Goal: Ask a question: Seek information or help from site administrators or community

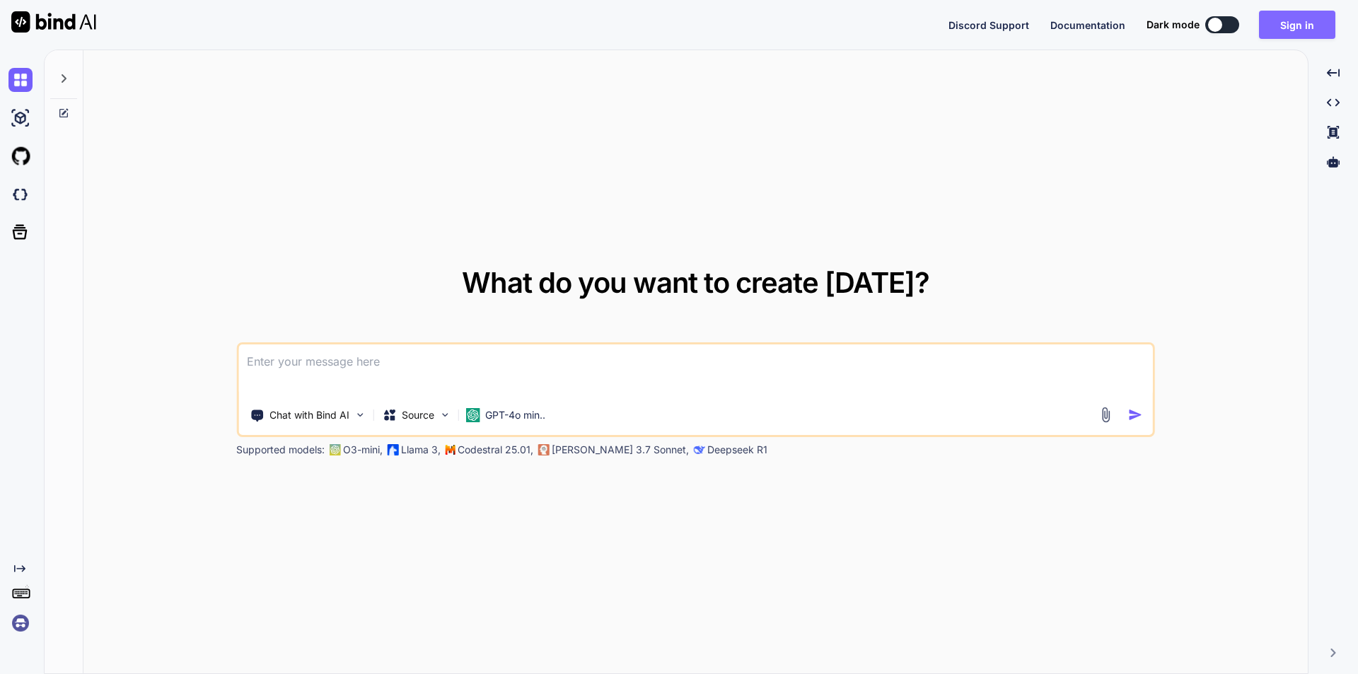
click at [1312, 18] on button "Sign in" at bounding box center [1297, 25] width 76 height 28
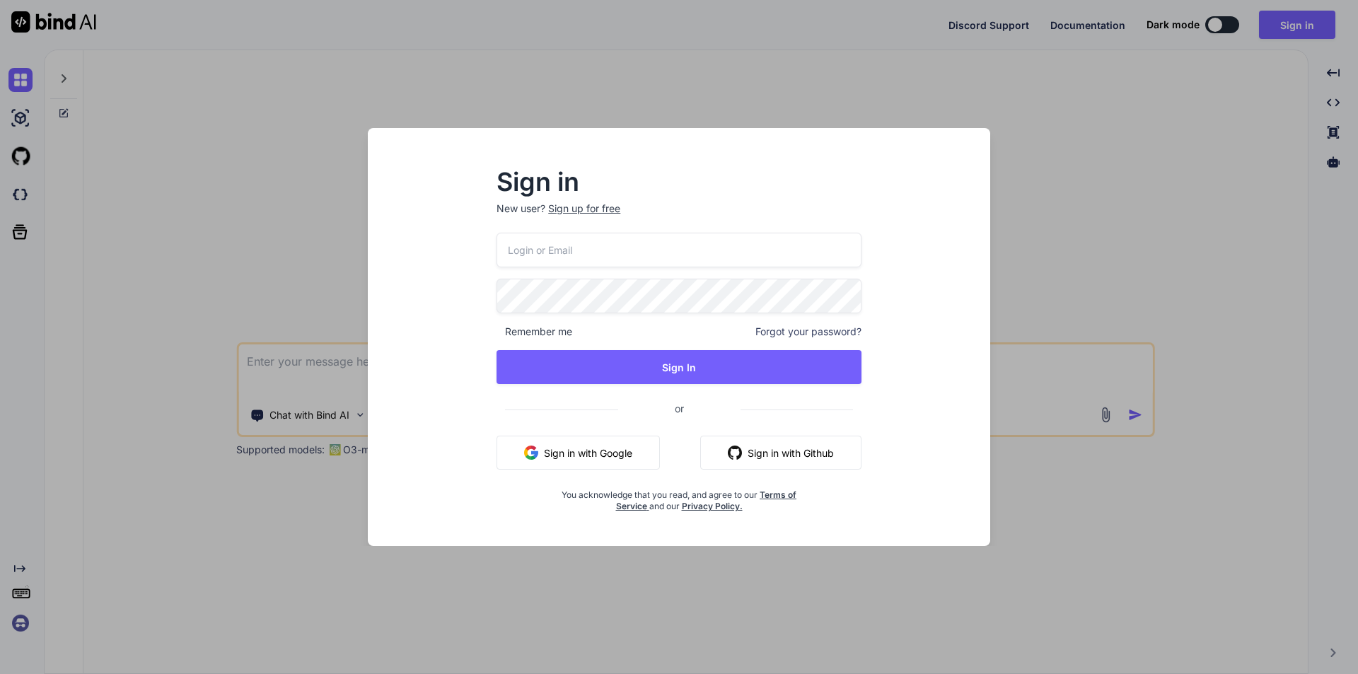
click at [625, 235] on input "email" at bounding box center [678, 250] width 365 height 35
type input "[EMAIL_ADDRESS][DOMAIN_NAME]"
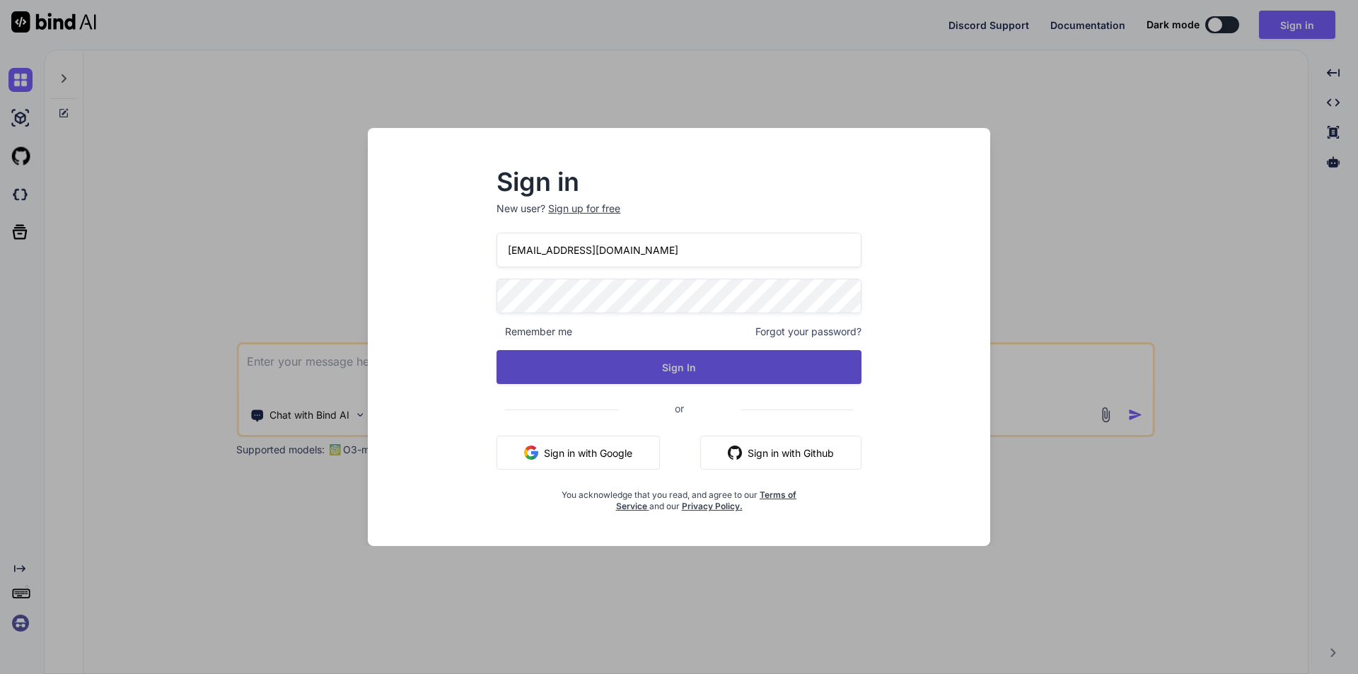
click at [680, 366] on button "Sign In" at bounding box center [678, 367] width 365 height 34
click at [689, 373] on button "Sign In" at bounding box center [678, 367] width 365 height 34
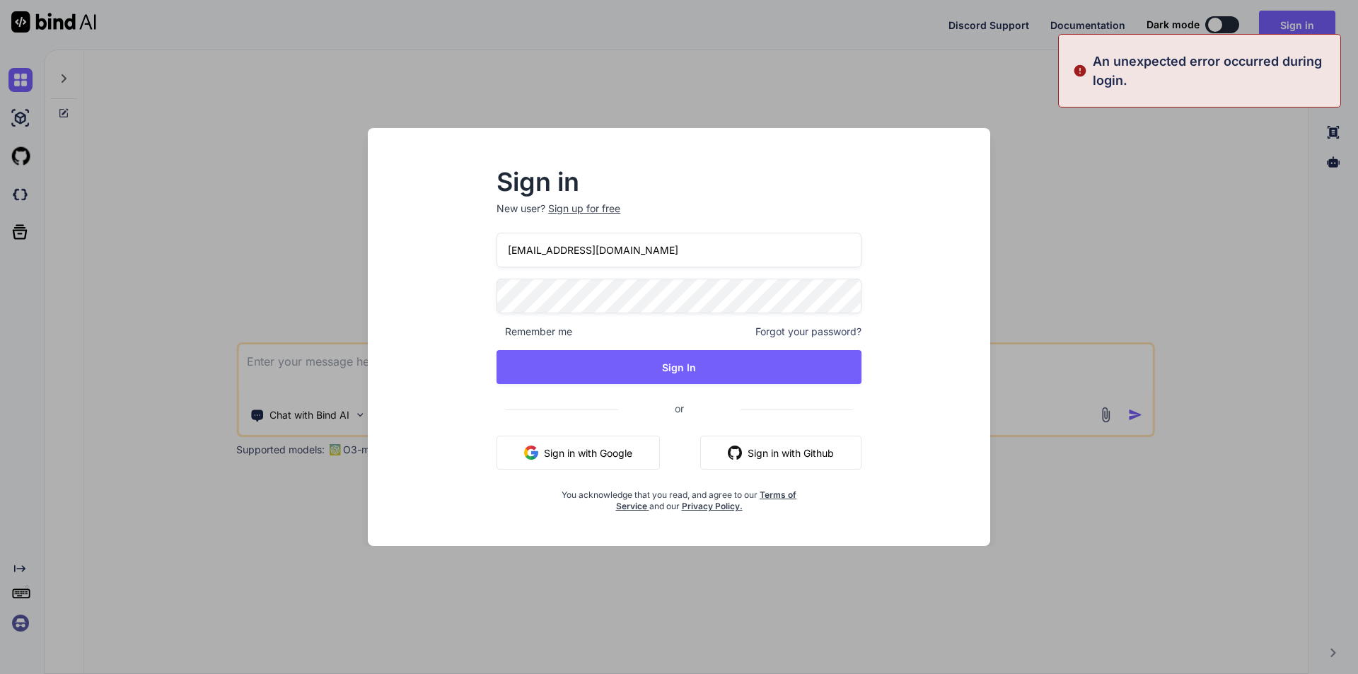
click at [1148, 158] on div "Sign in New user? Sign up for free [EMAIL_ADDRESS][DOMAIN_NAME] Remember me For…" at bounding box center [679, 337] width 1358 height 674
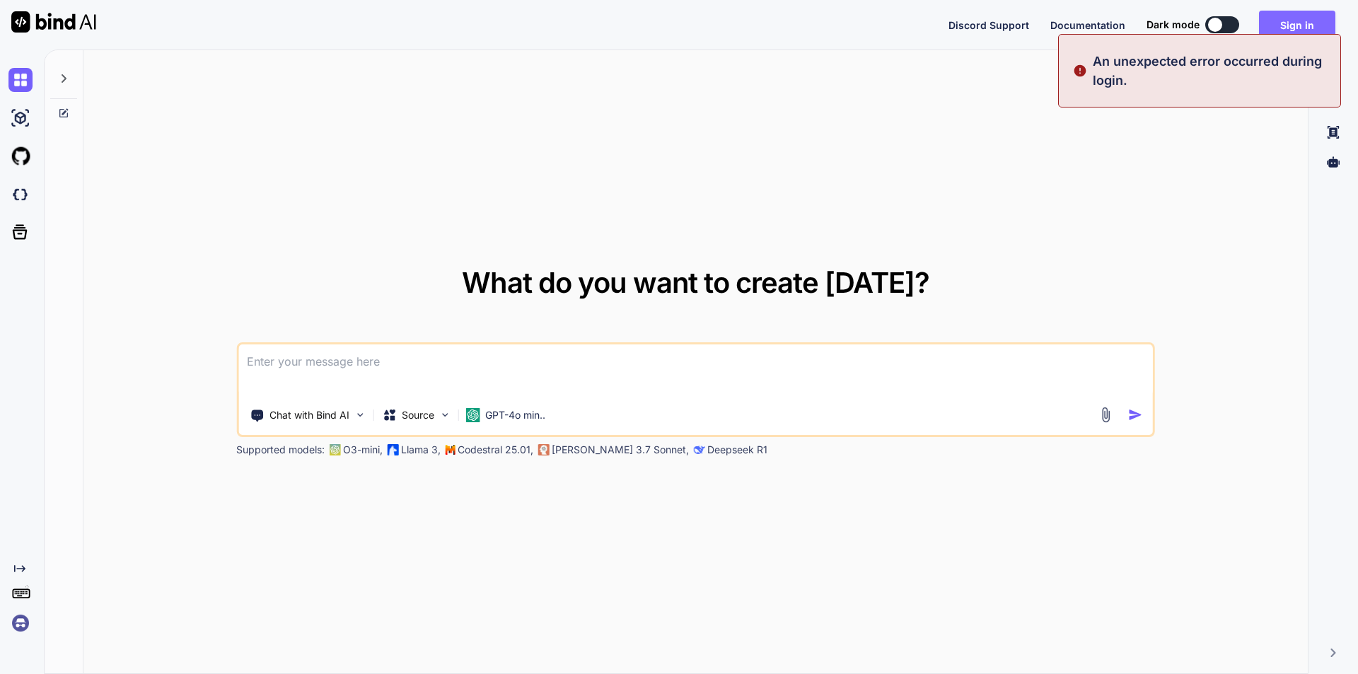
click at [1310, 23] on button "Sign in" at bounding box center [1297, 25] width 76 height 28
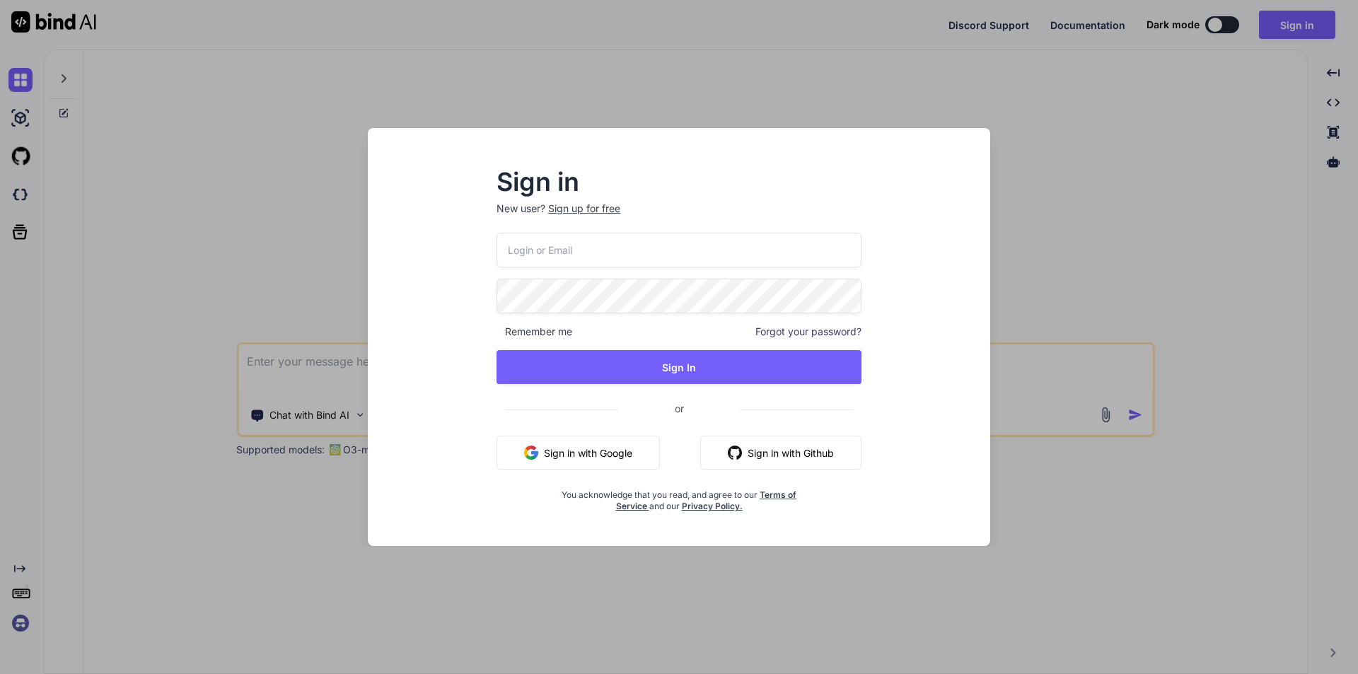
click at [602, 230] on p "New user? Sign up for free" at bounding box center [678, 217] width 365 height 31
click at [591, 256] on input "email" at bounding box center [678, 250] width 365 height 35
type input "M"
type input "[EMAIL_ADDRESS][DOMAIN_NAME]"
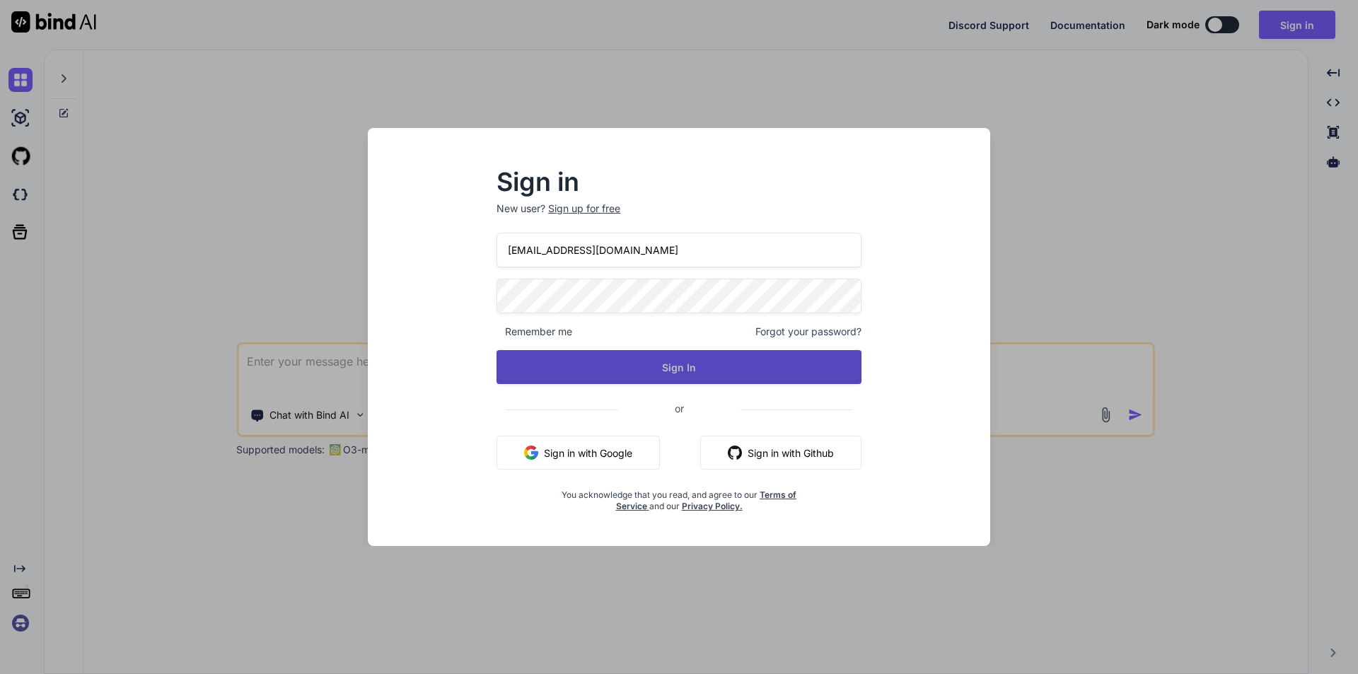
click at [658, 356] on button "Sign In" at bounding box center [678, 367] width 365 height 34
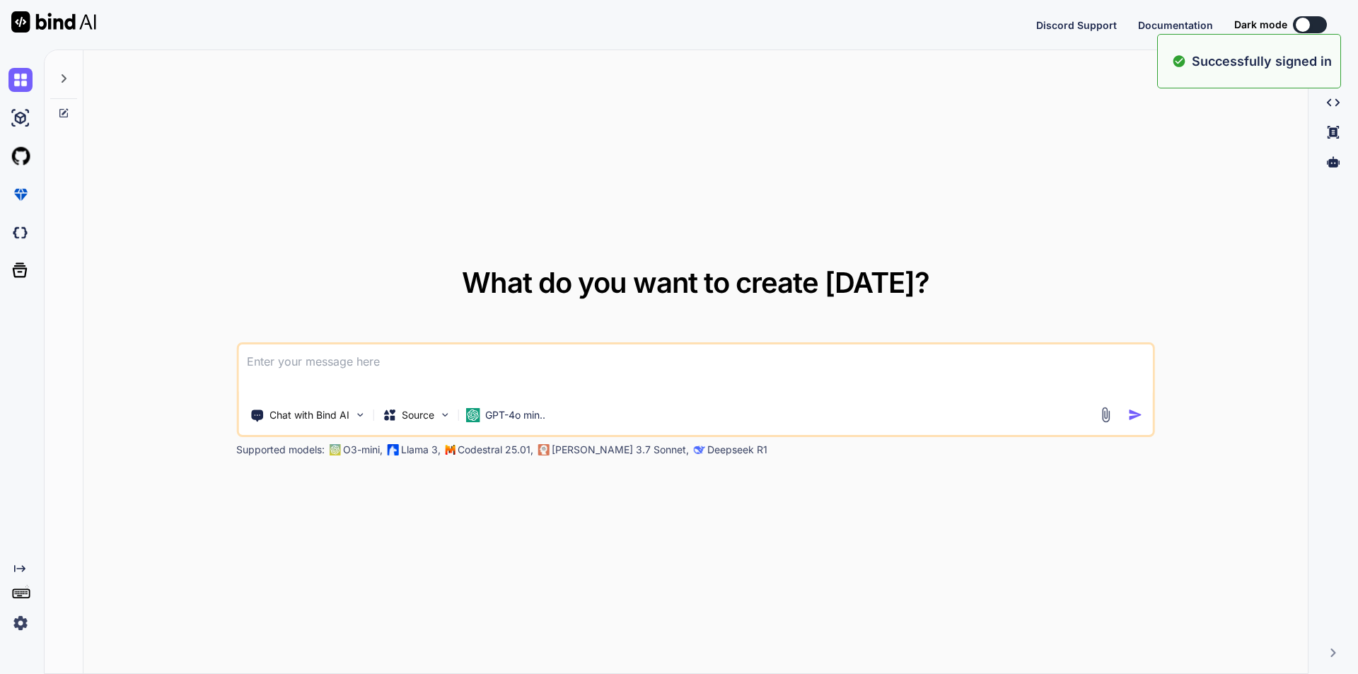
type textarea "x"
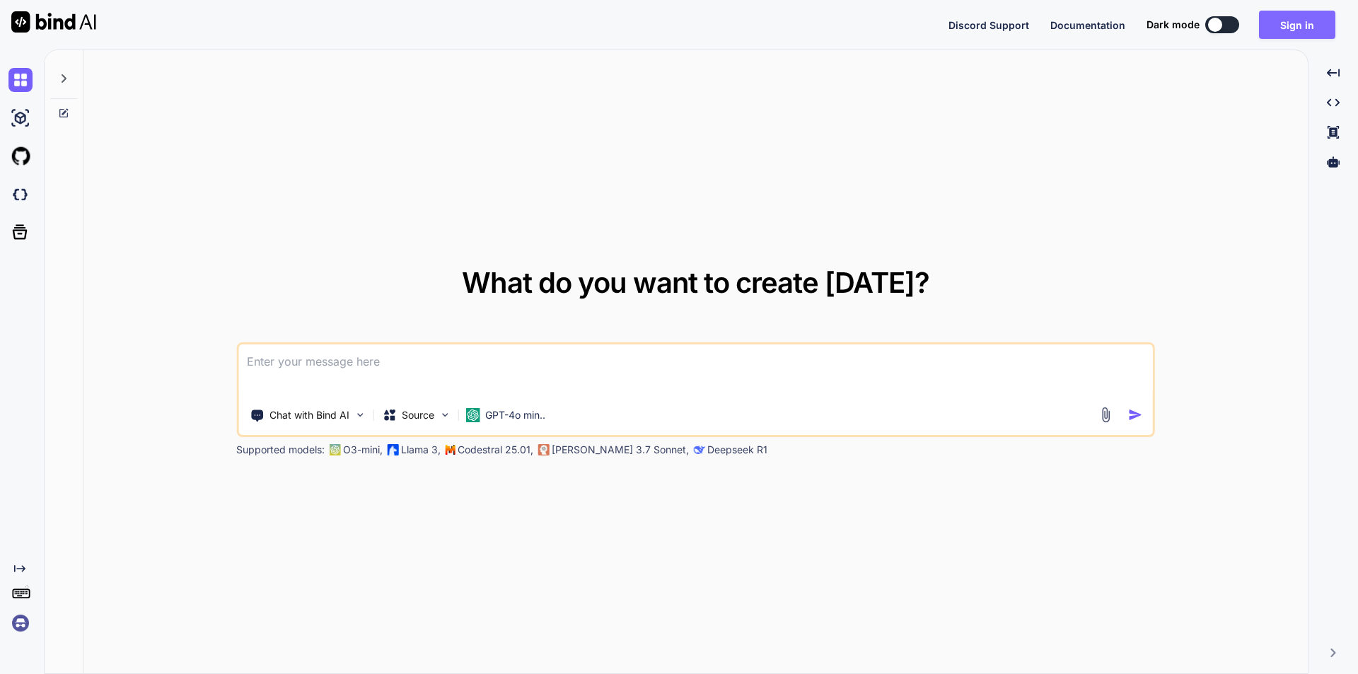
click at [1293, 18] on button "Sign in" at bounding box center [1297, 25] width 76 height 28
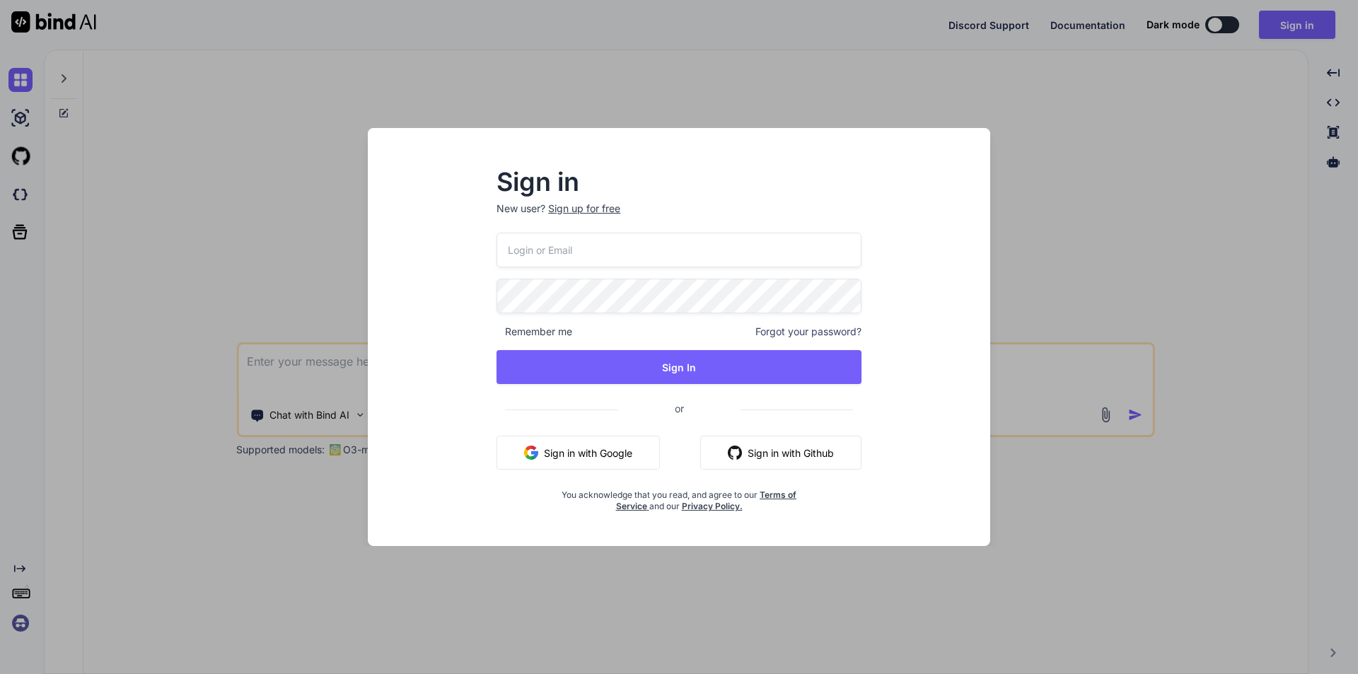
click at [593, 237] on input "email" at bounding box center [678, 250] width 365 height 35
type input "[EMAIL_ADDRESS][DOMAIN_NAME]"
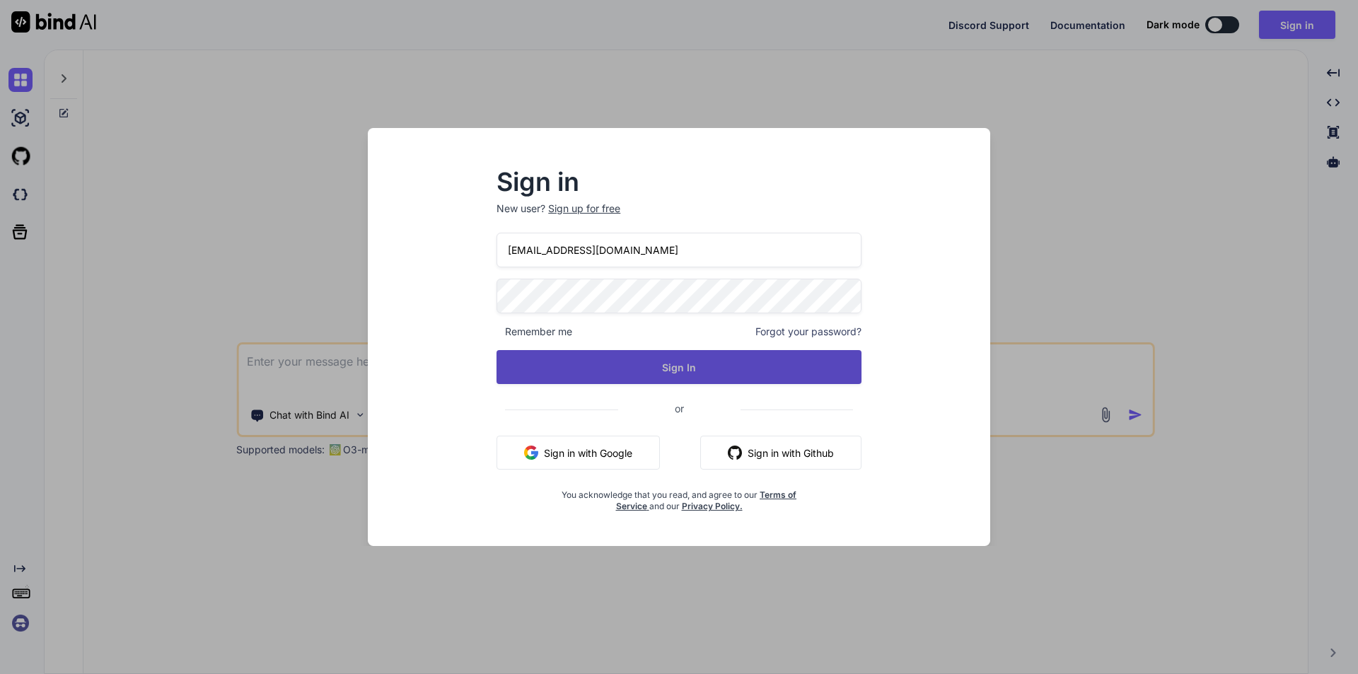
click at [670, 374] on button "Sign In" at bounding box center [678, 367] width 365 height 34
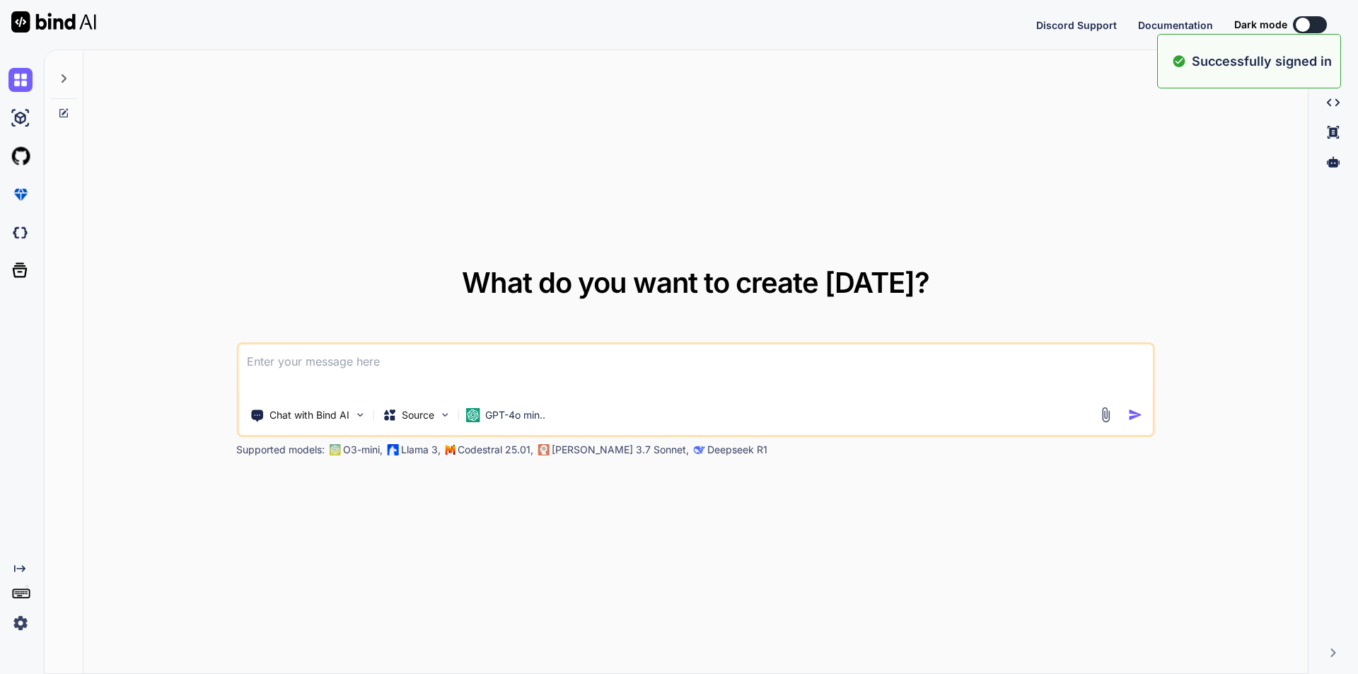
type textarea "x"
click at [564, 366] on textarea at bounding box center [695, 370] width 914 height 52
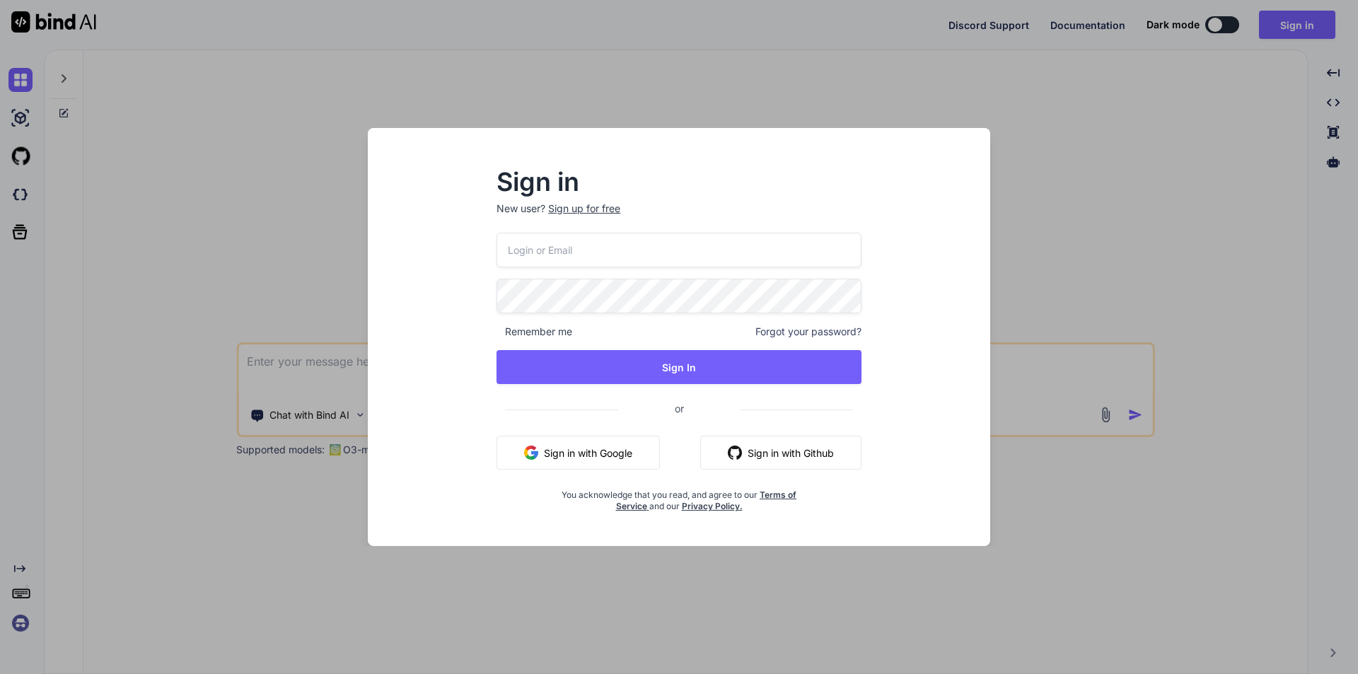
click at [614, 253] on input "email" at bounding box center [678, 250] width 365 height 35
type input "[EMAIL_ADDRESS][DOMAIN_NAME]"
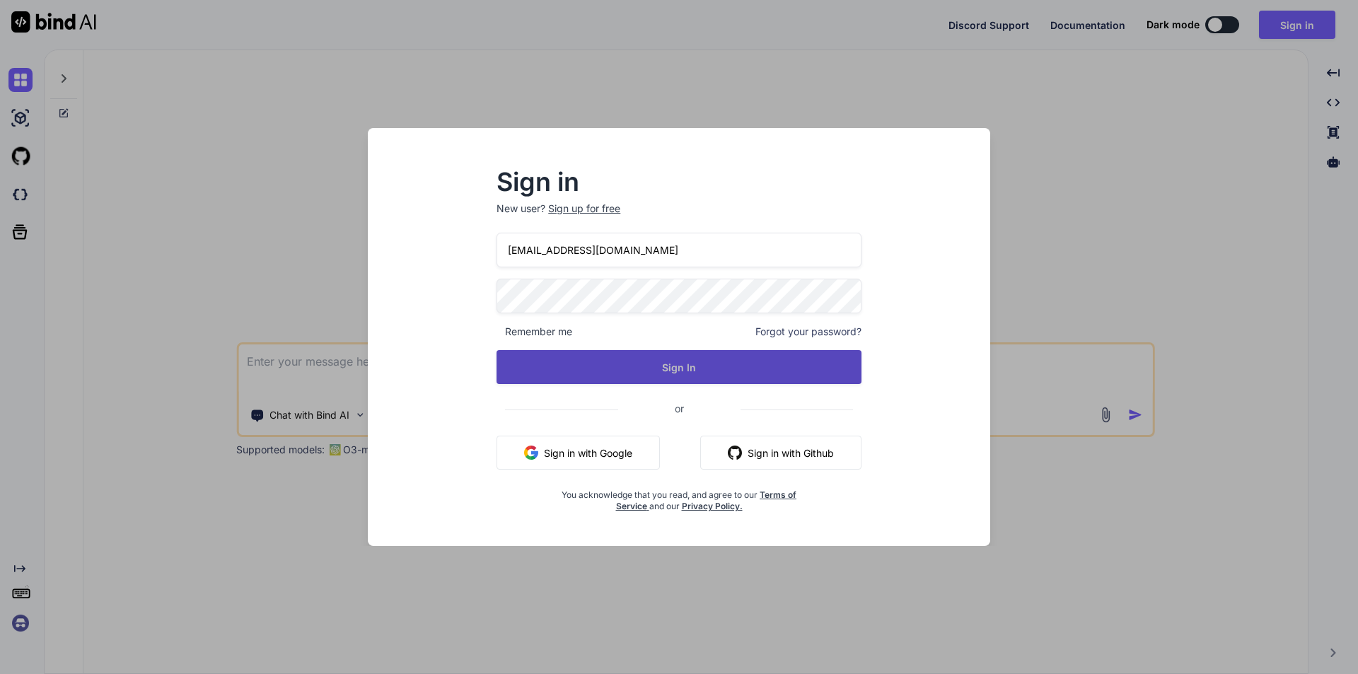
click at [663, 380] on button "Sign In" at bounding box center [678, 367] width 365 height 34
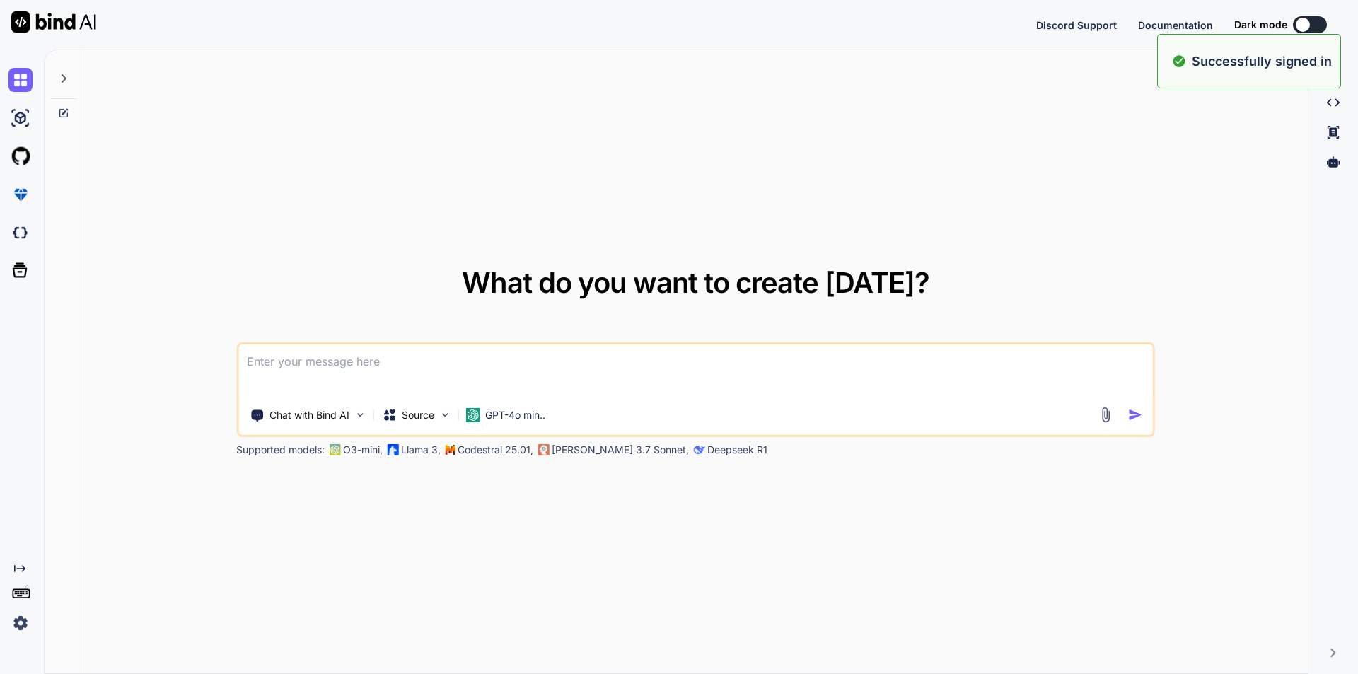
click at [453, 375] on textarea at bounding box center [695, 370] width 914 height 52
type textarea "x"
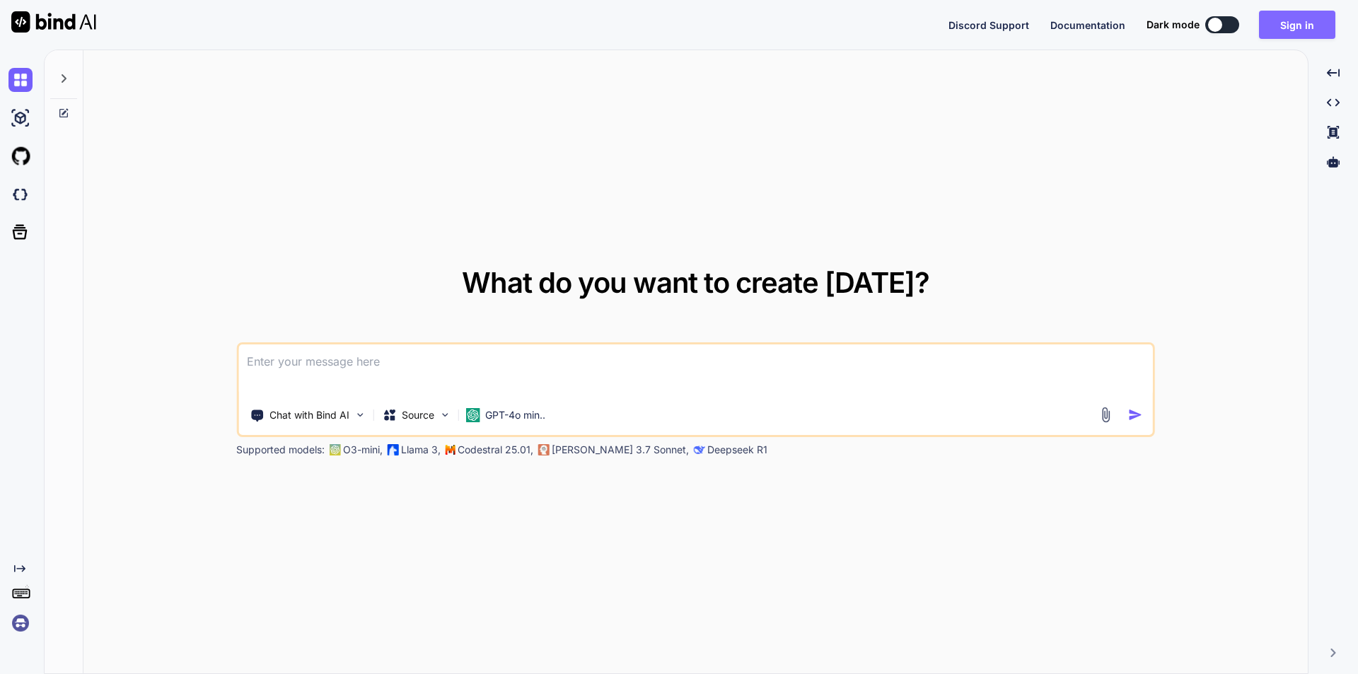
click at [1283, 24] on button "Sign in" at bounding box center [1297, 25] width 76 height 28
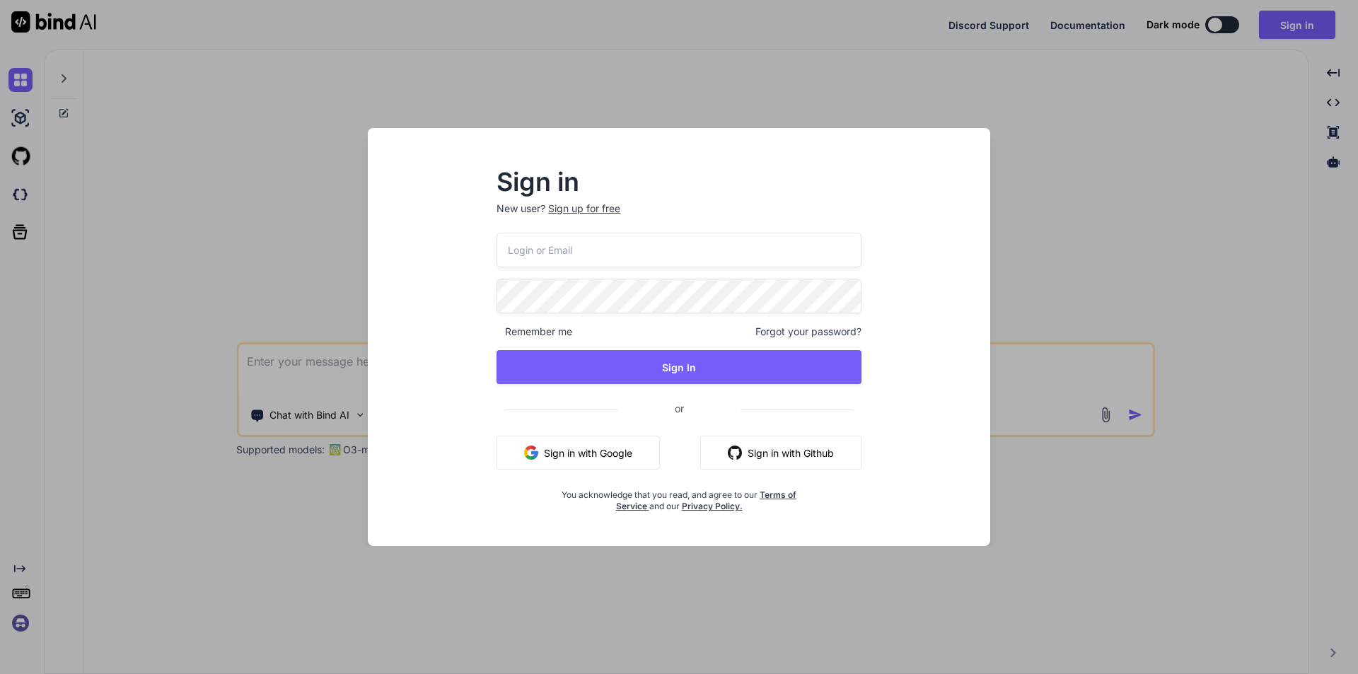
click at [515, 247] on input "email" at bounding box center [678, 250] width 365 height 35
type input "[EMAIL_ADDRESS][DOMAIN_NAME]"
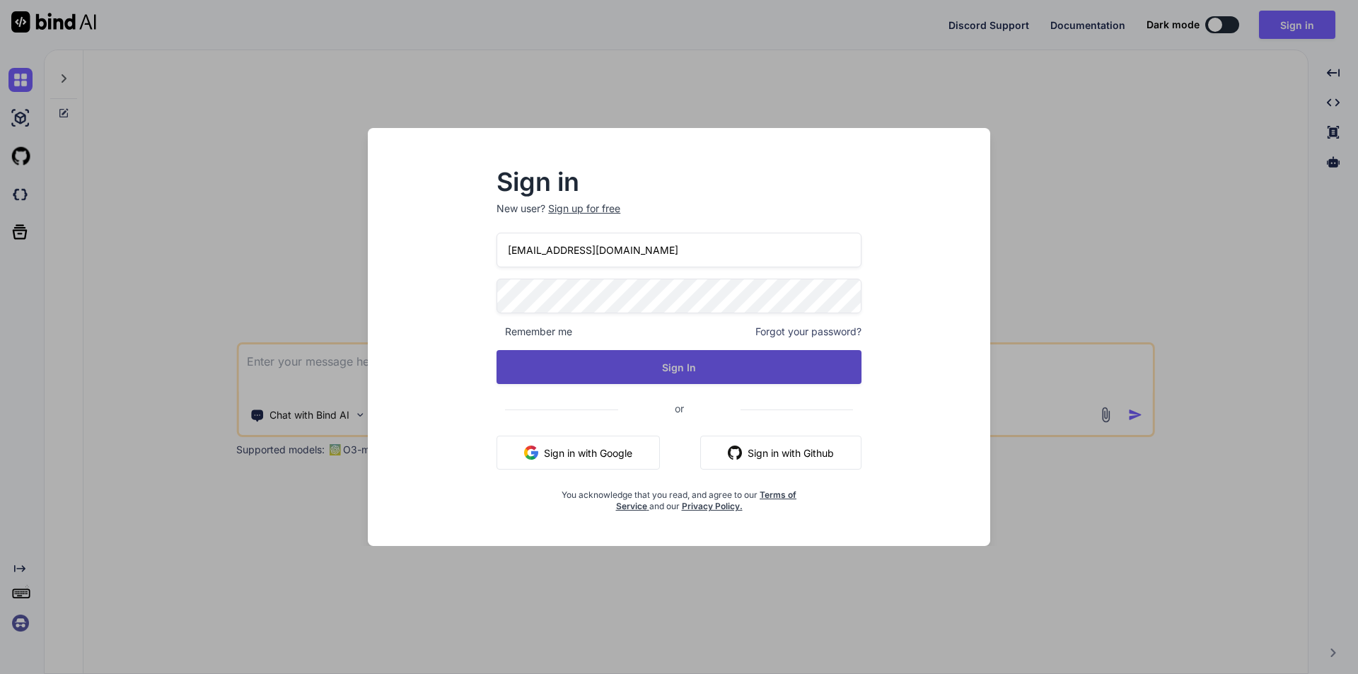
click at [747, 375] on button "Sign In" at bounding box center [678, 367] width 365 height 34
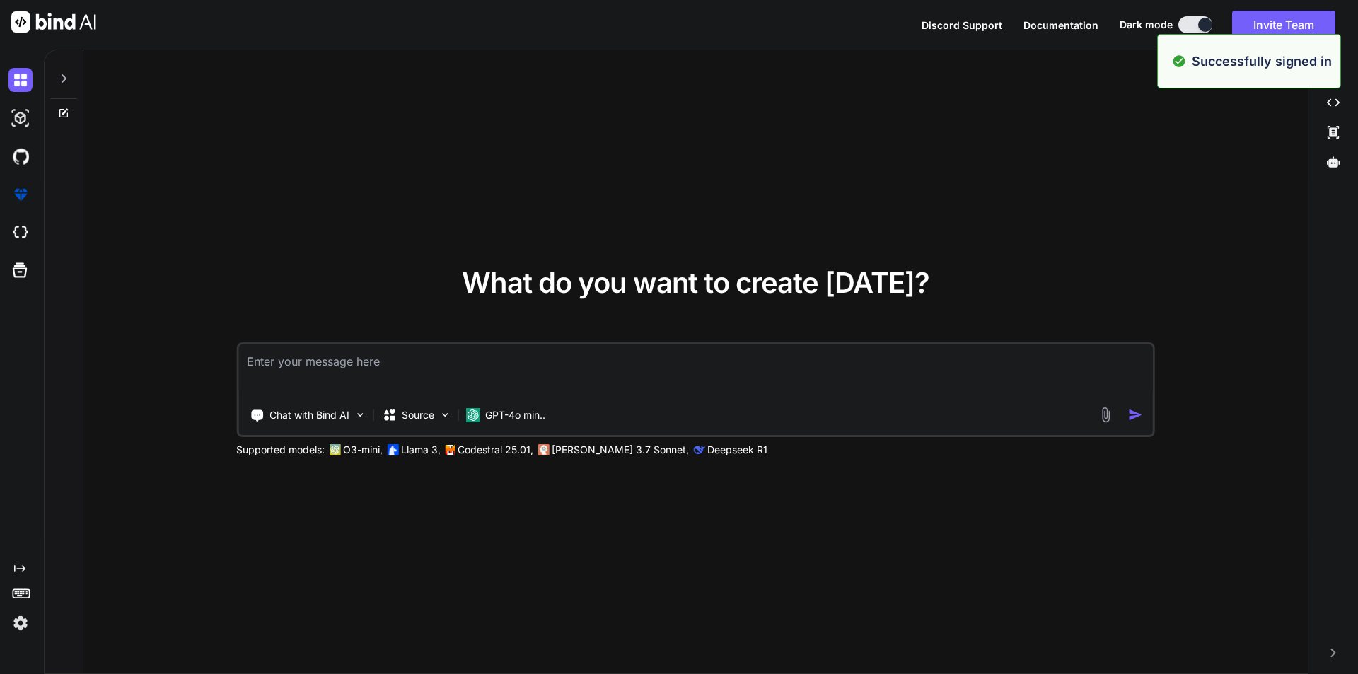
click at [482, 369] on textarea at bounding box center [695, 370] width 914 height 52
type textarea "x"
click at [482, 369] on textarea at bounding box center [695, 370] width 914 height 52
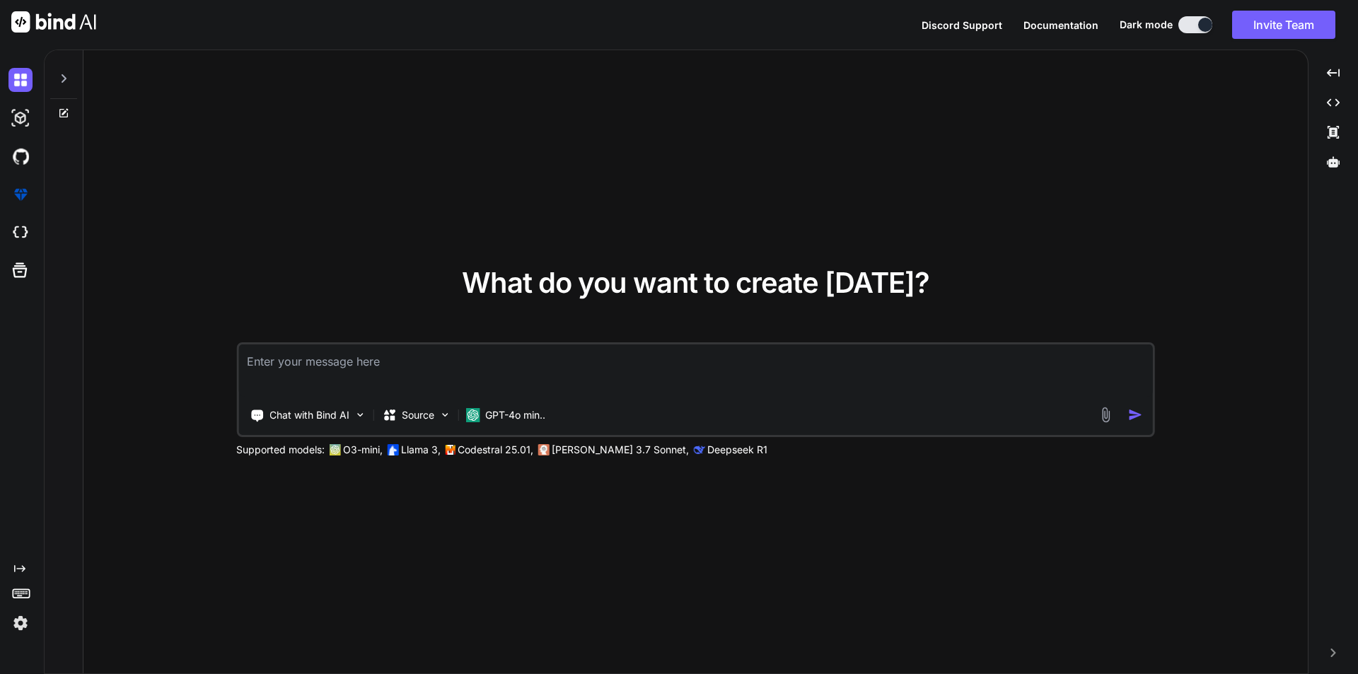
type textarea "b"
type textarea "x"
type textarea "bu"
type textarea "x"
type textarea "but"
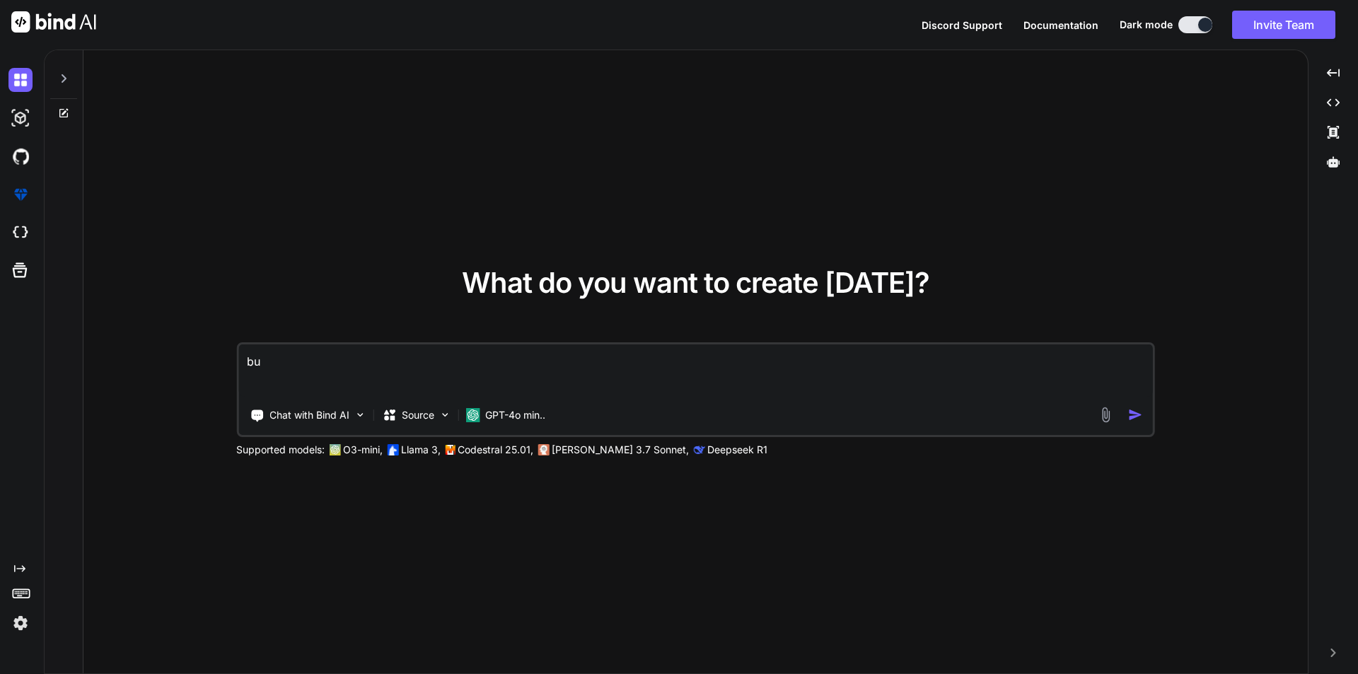
type textarea "x"
type textarea "butt"
type textarea "x"
type textarea "butto"
type textarea "x"
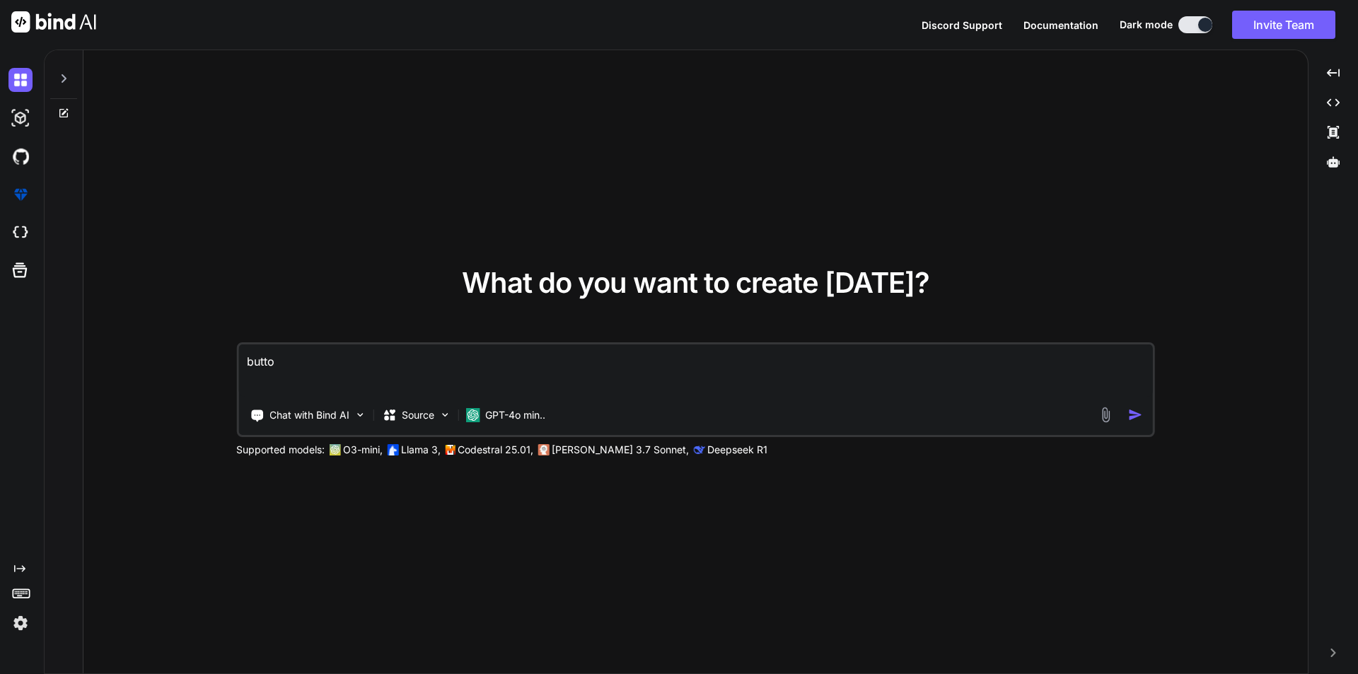
type textarea "button"
type textarea "x"
type textarea "button"
type textarea "x"
type textarea "button i"
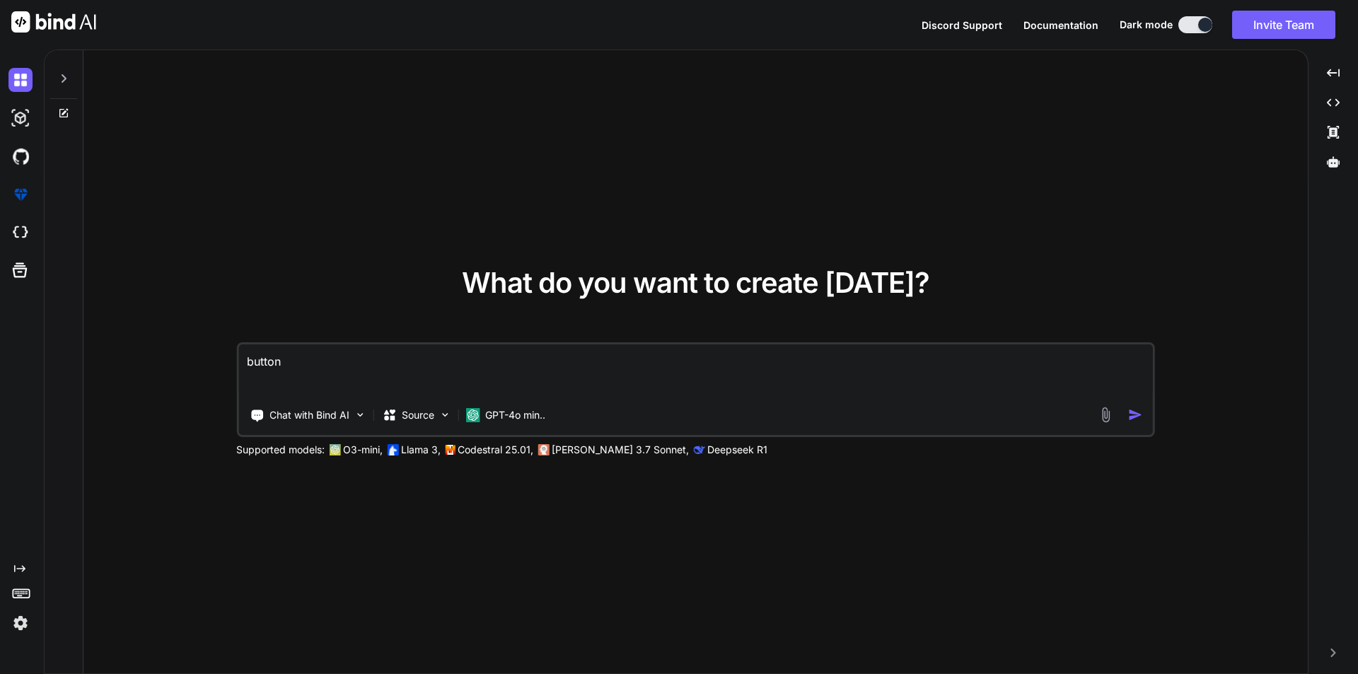
type textarea "x"
type textarea "button is"
type textarea "x"
type textarea "button is"
type textarea "x"
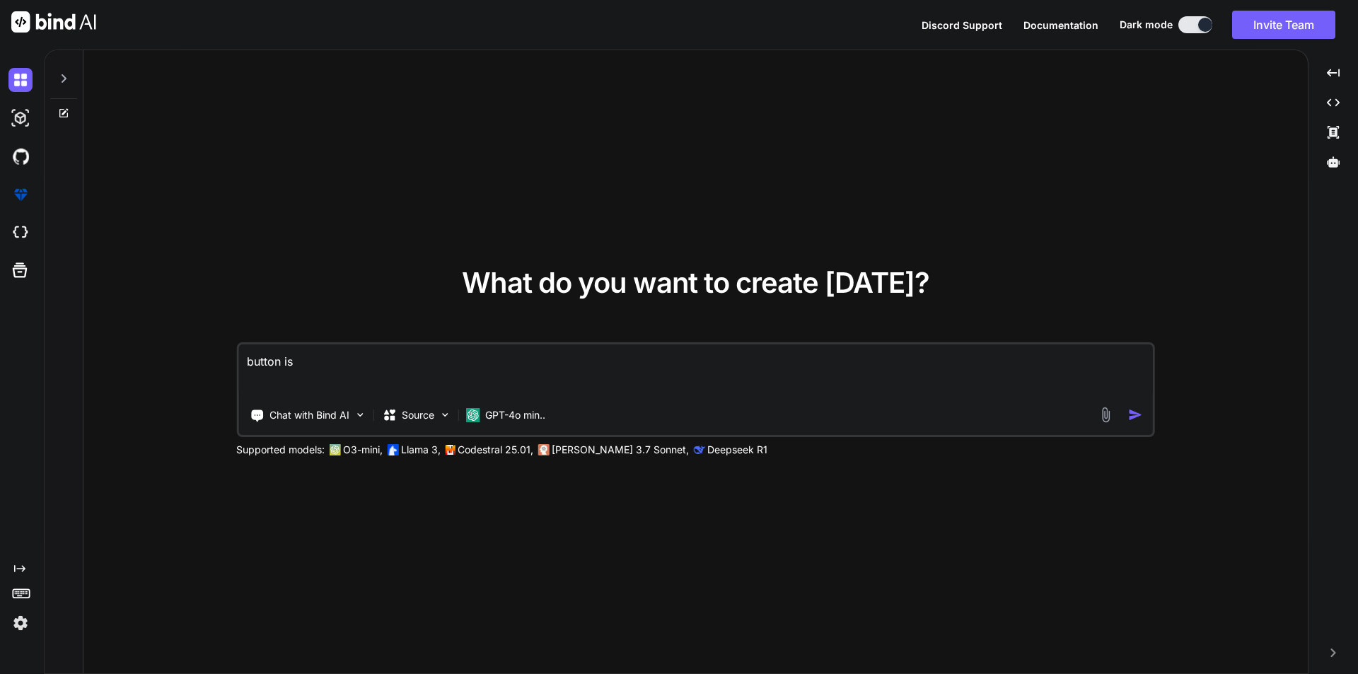
type textarea "button is n"
type textarea "x"
type textarea "button is no"
type textarea "x"
type textarea "button is not"
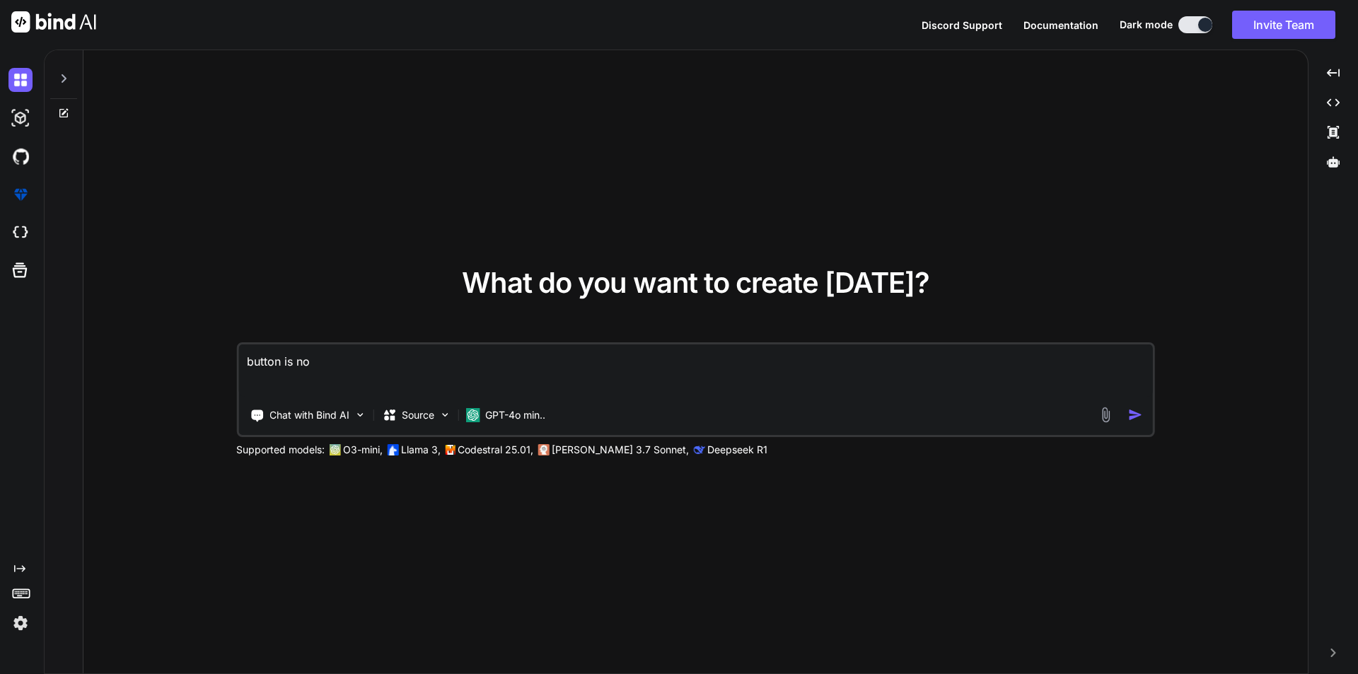
type textarea "x"
type textarea "button is not"
type textarea "x"
type textarea "button is not w"
type textarea "x"
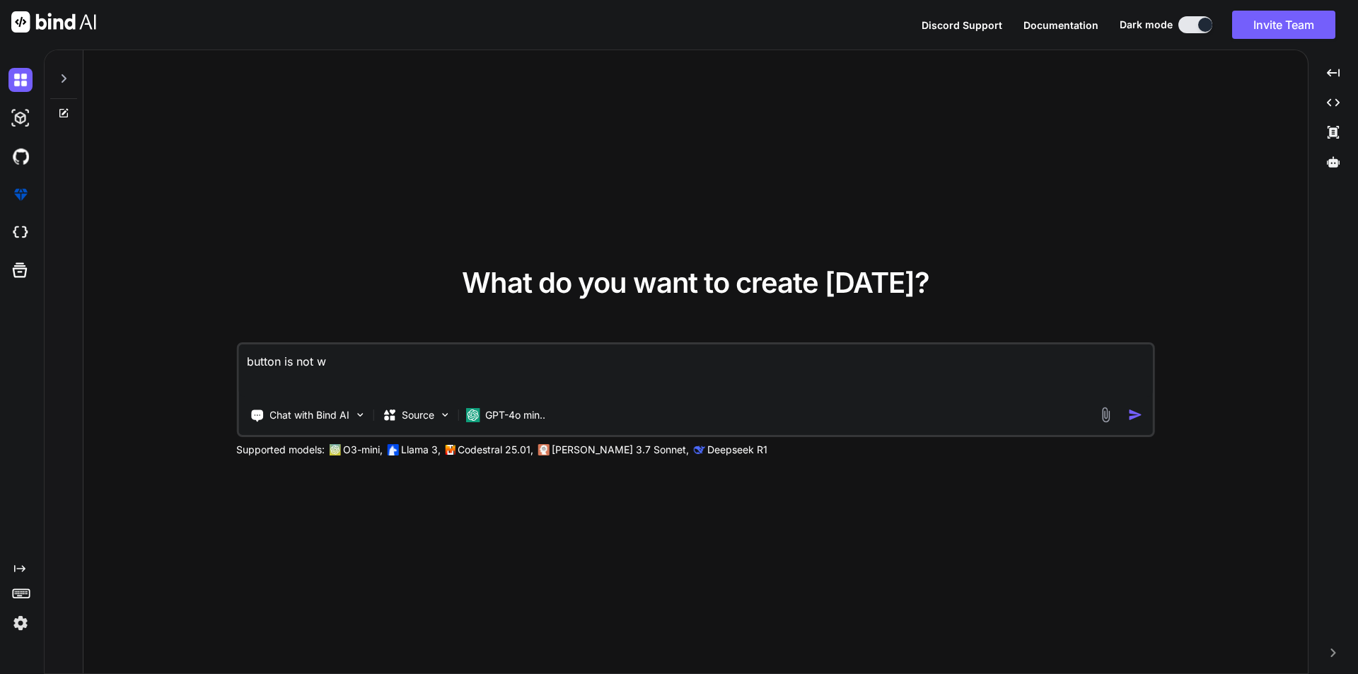
type textarea "button is not wo"
type textarea "x"
type textarea "button is not wor"
type textarea "x"
type textarea "button is not work"
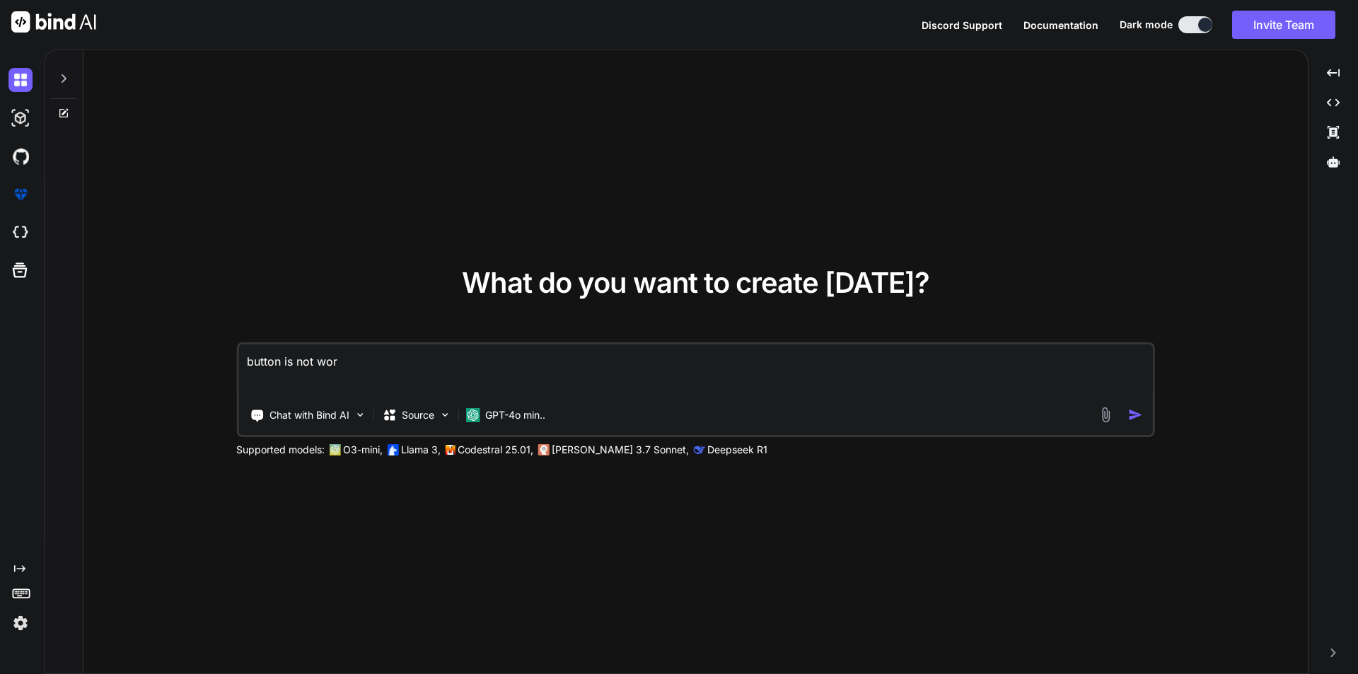
type textarea "x"
type textarea "button is not worki"
type textarea "x"
type textarea "button is not workin"
type textarea "x"
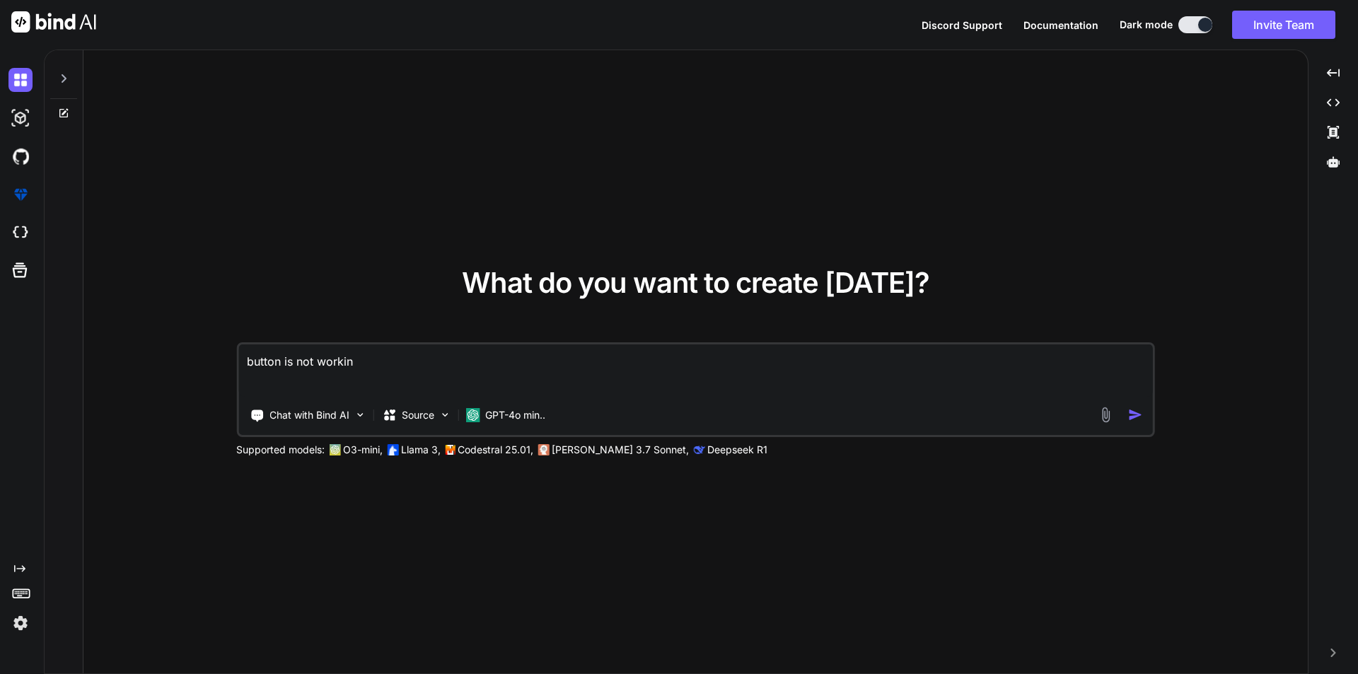
type textarea "button is not working"
type textarea "x"
type textarea "button is not working"
type textarea "x"
type textarea "button is not working o"
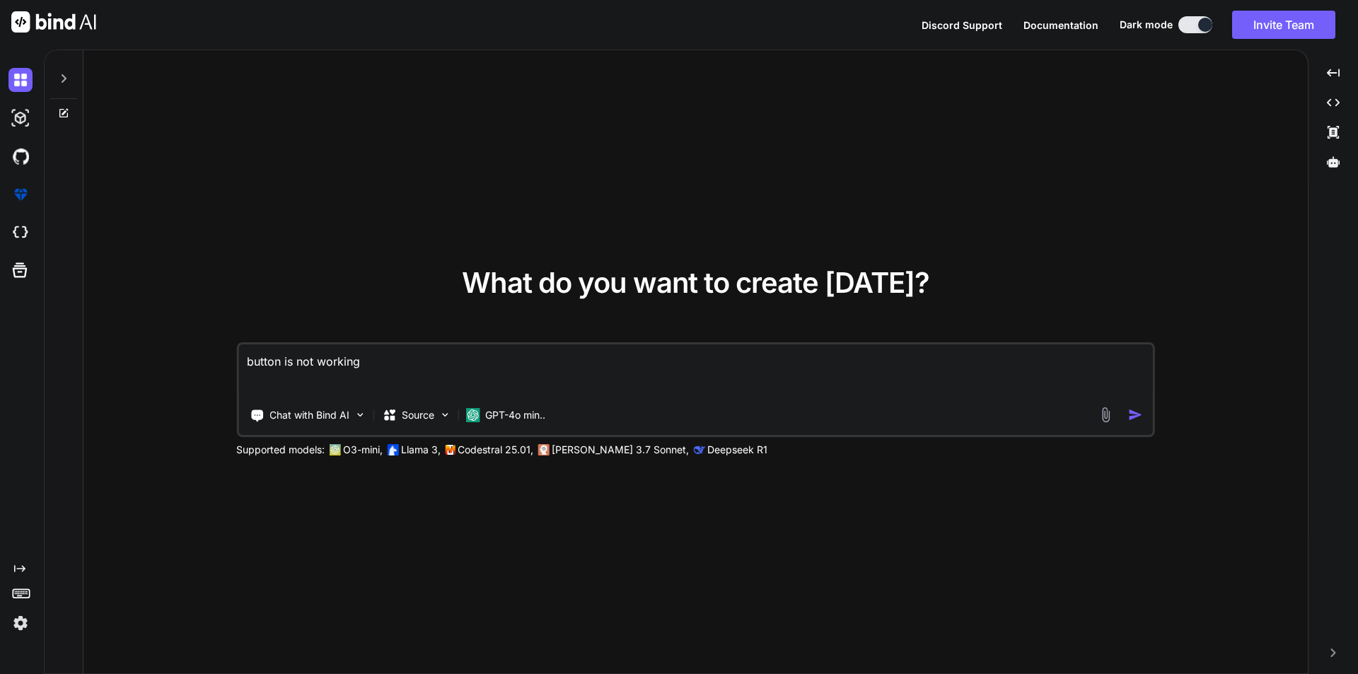
type textarea "x"
type textarea "button is not working on"
type textarea "x"
type textarea "button is not working onc"
type textarea "x"
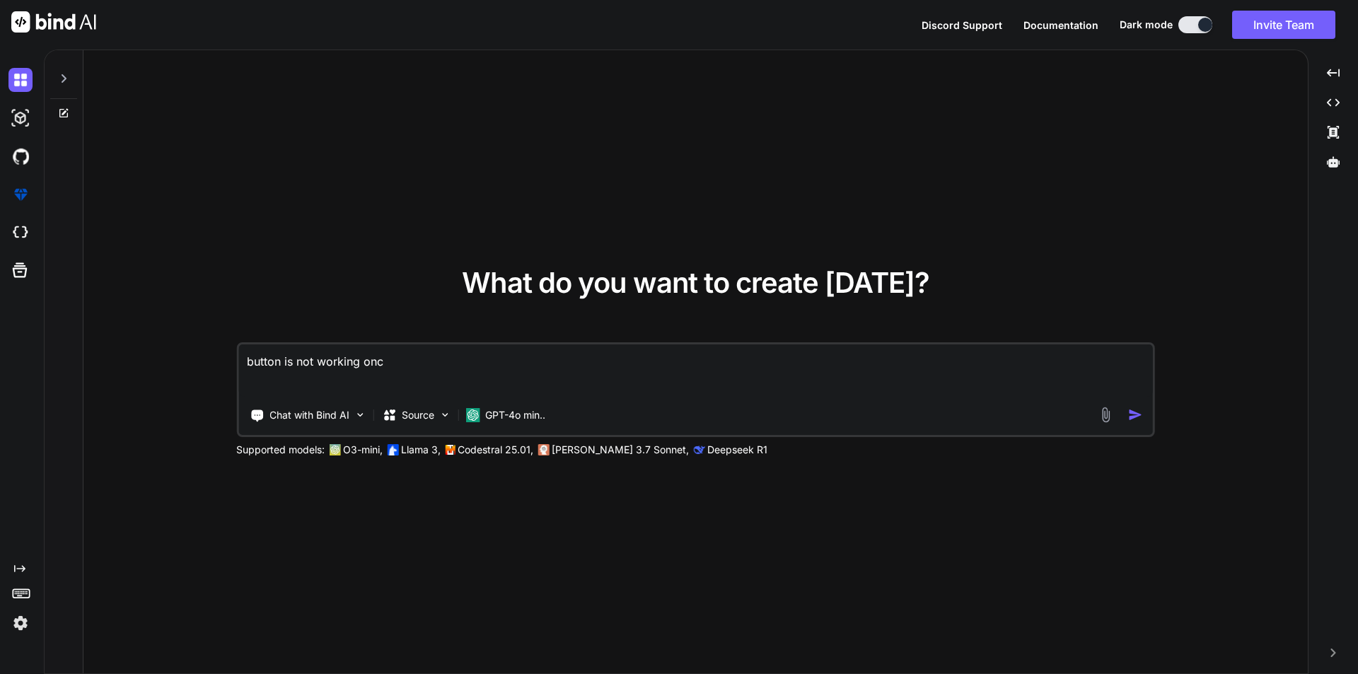
type textarea "button is not working oncl"
type textarea "x"
type textarea "button is not working oncli"
type textarea "x"
type textarea "button is not working onclic"
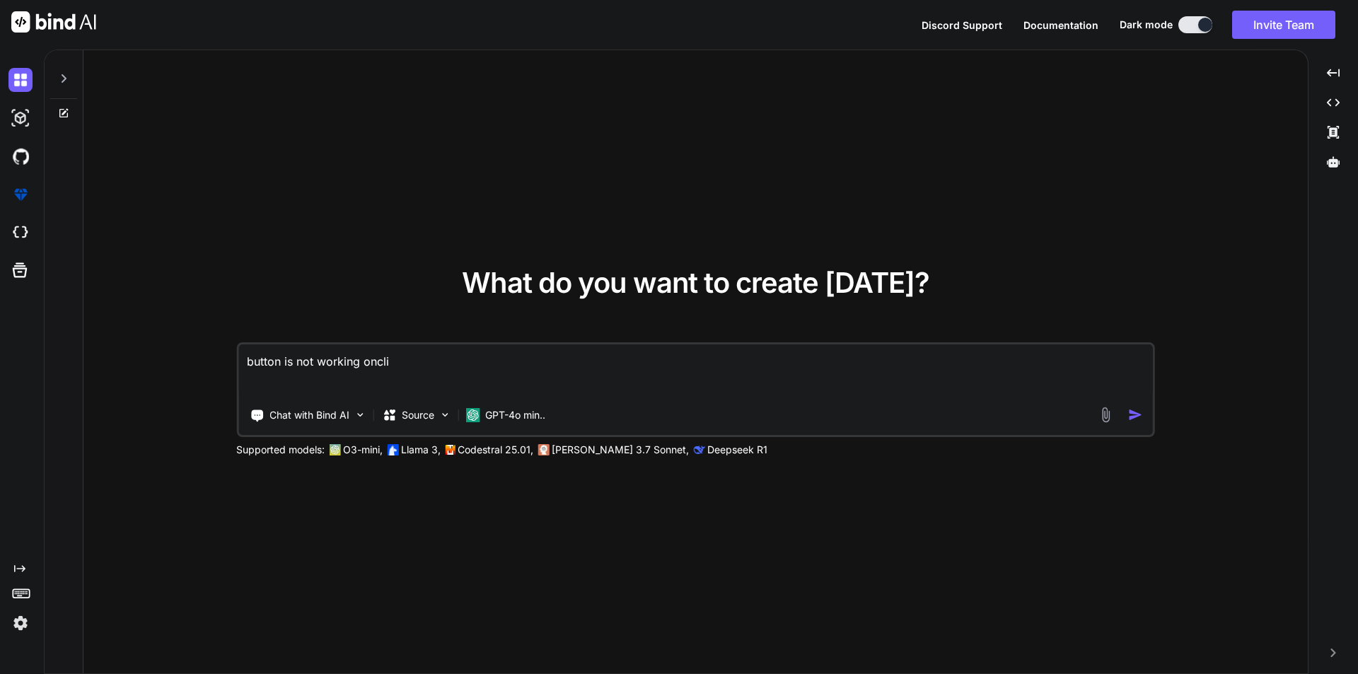
type textarea "x"
type textarea "button is not working onclick"
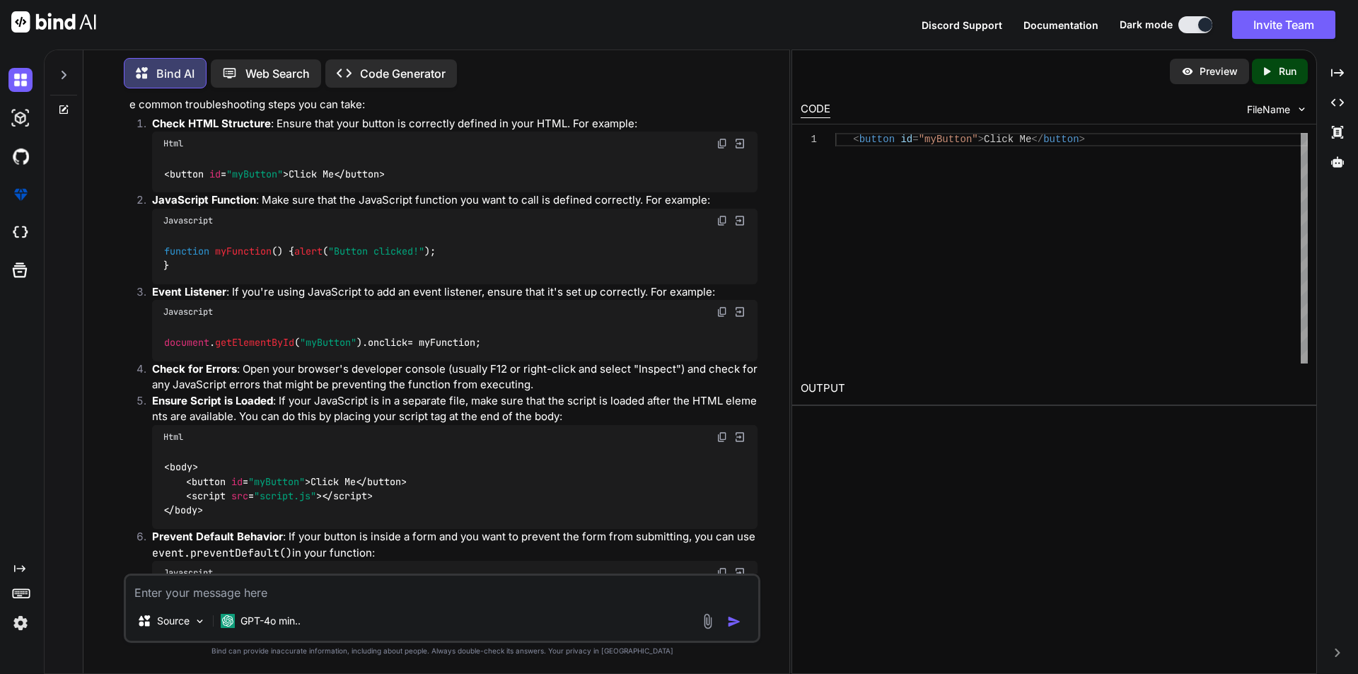
scroll to position [71, 0]
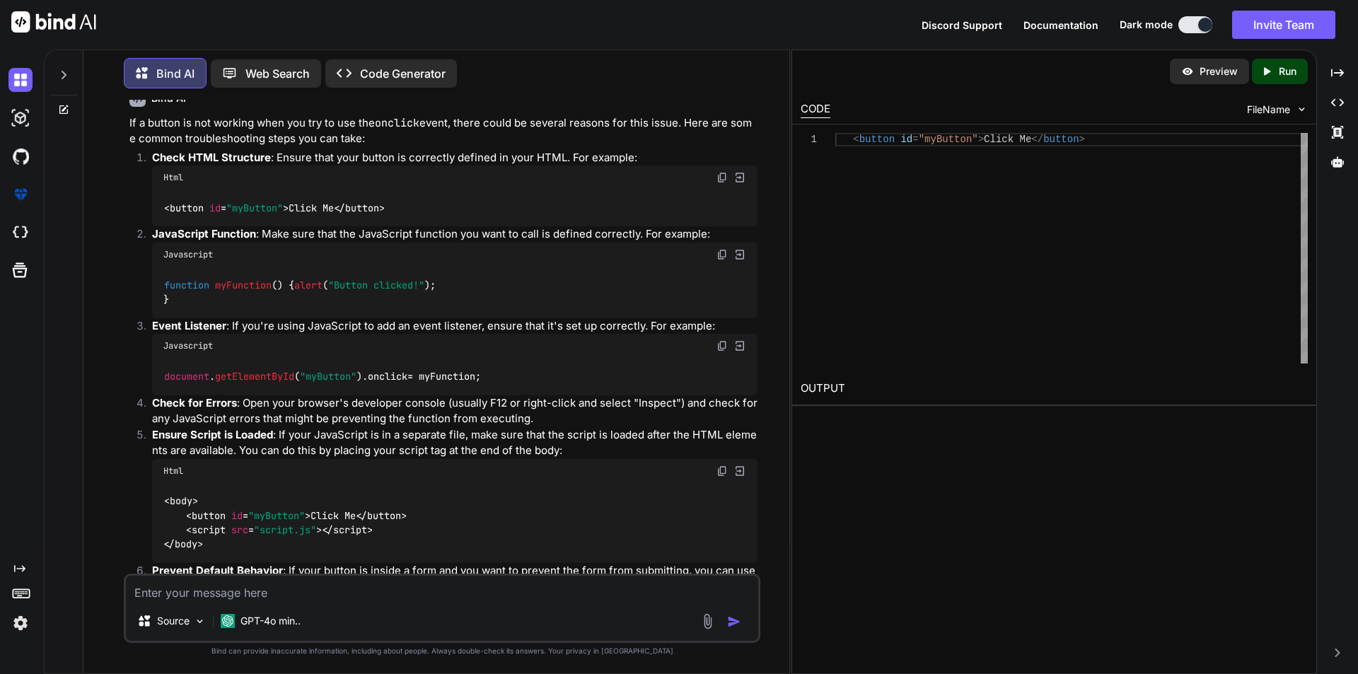
click at [243, 590] on textarea at bounding box center [442, 588] width 632 height 25
type textarea "x"
type textarea "r"
type textarea "x"
type textarea "re"
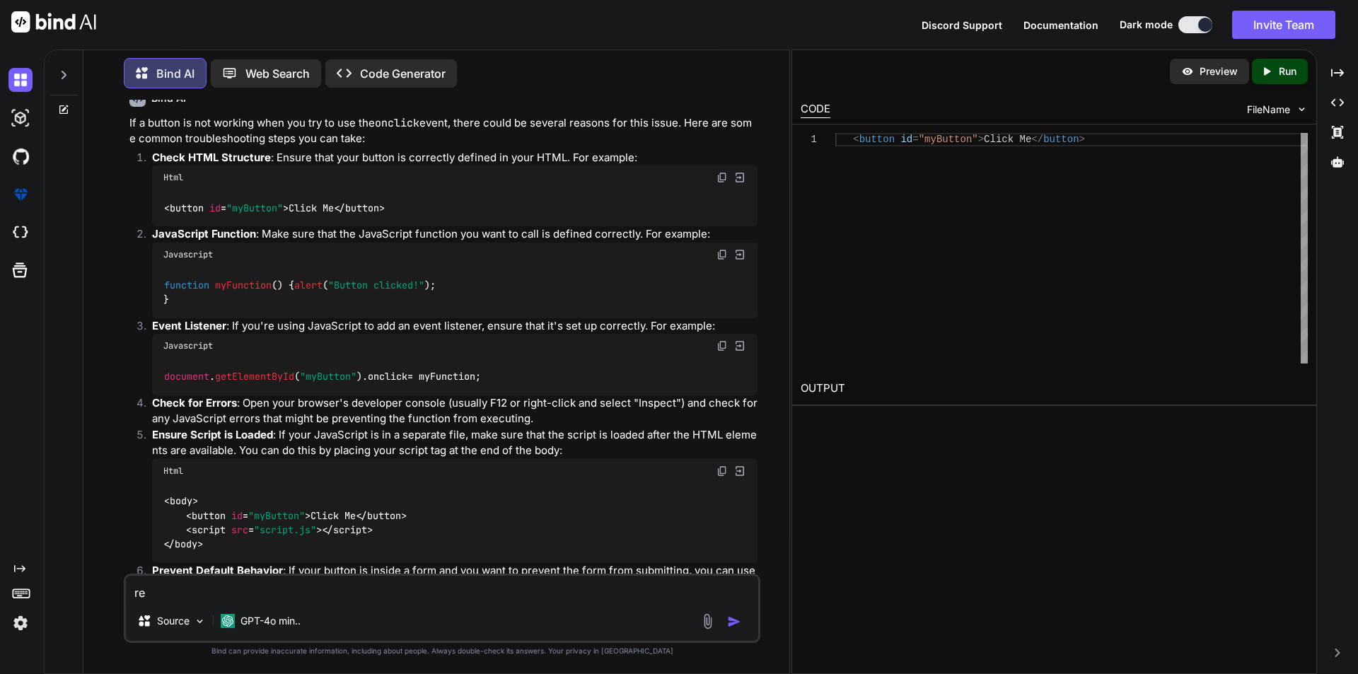
type textarea "x"
type textarea "refr"
type textarea "x"
type textarea "refra"
type textarea "x"
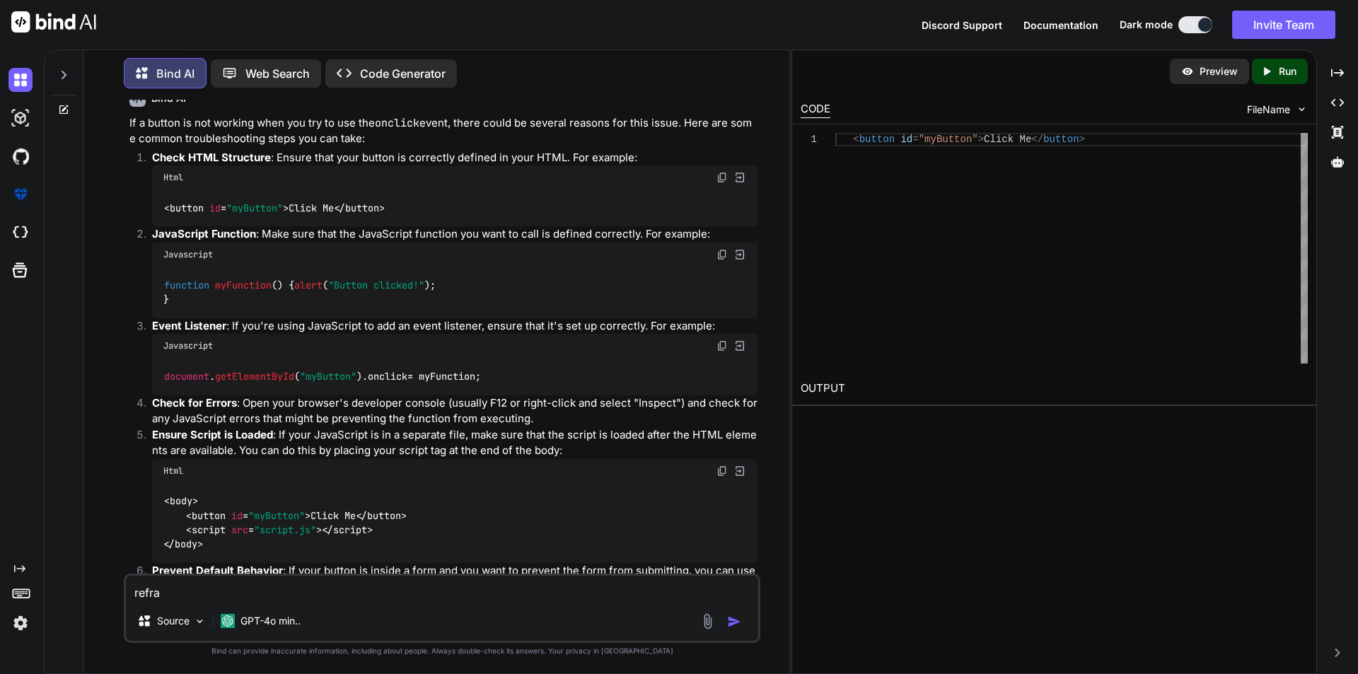
type textarea "refram"
type textarea "x"
type textarea "reframe"
type textarea "x"
type textarea "reframe"
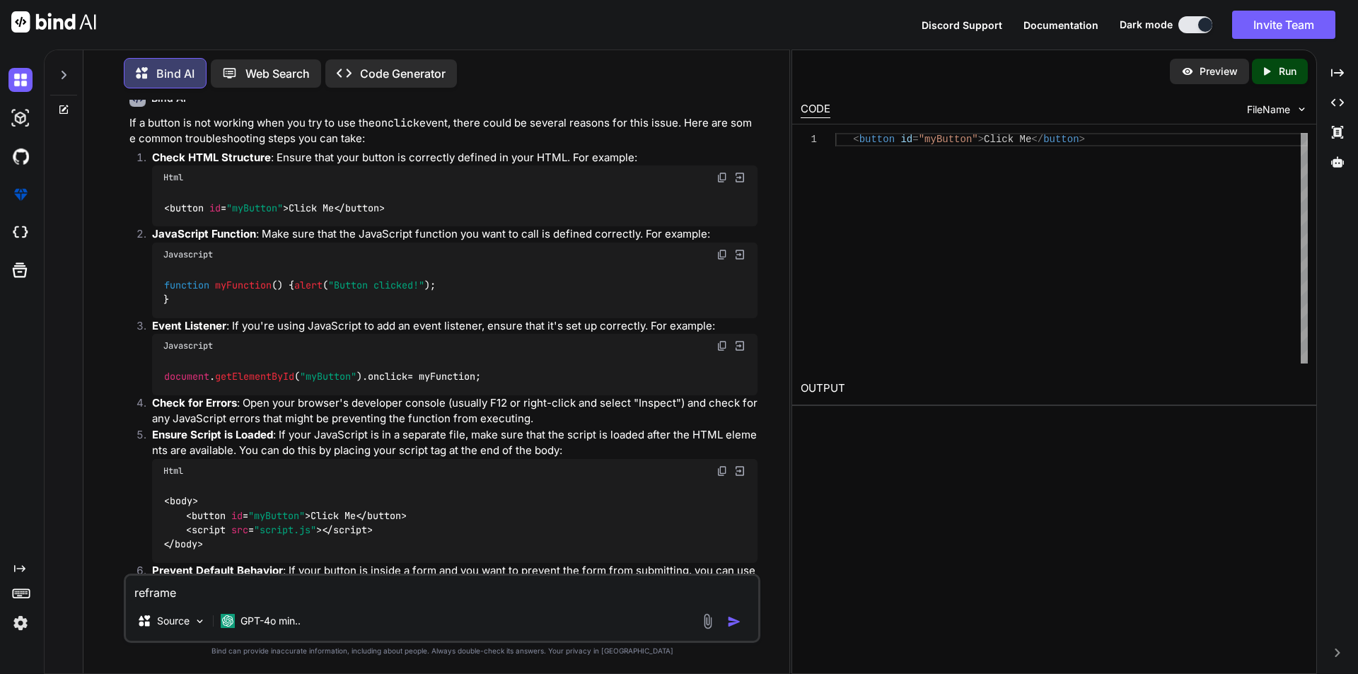
type textarea "x"
type textarea "reframe t"
type textarea "x"
type textarea "reframe th"
type textarea "x"
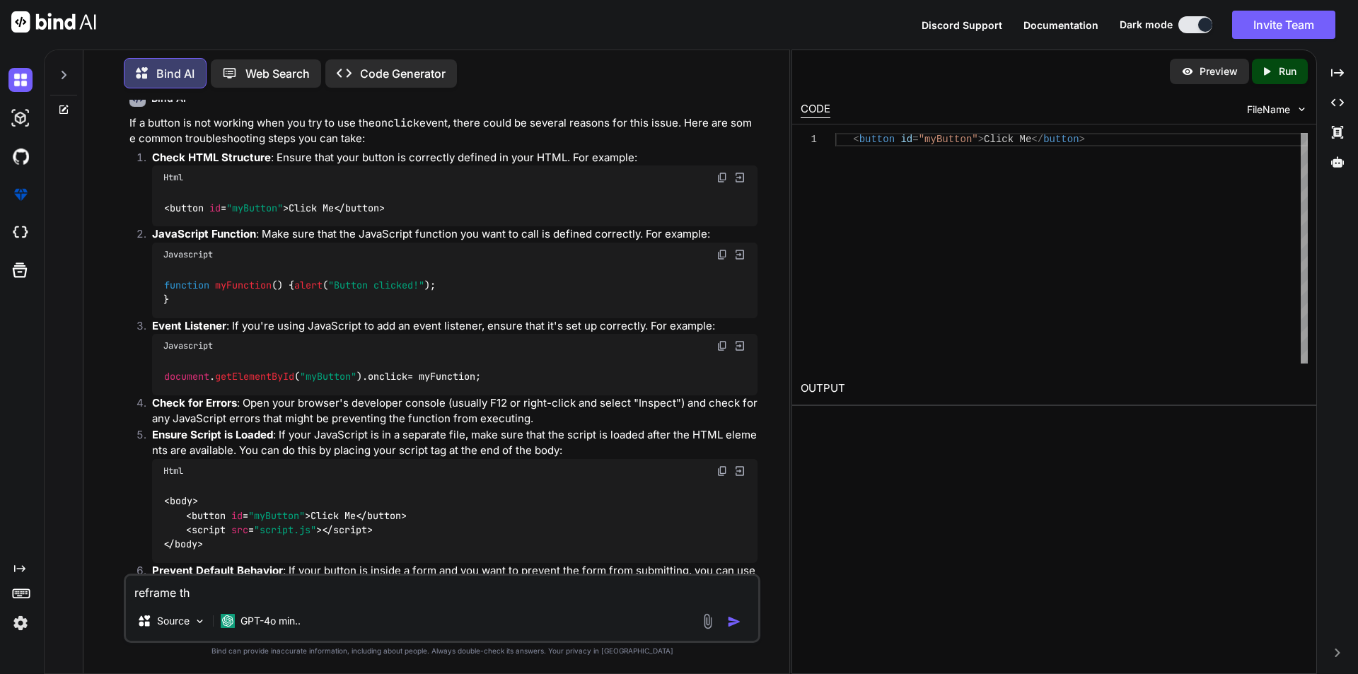
type textarea "reframe thi"
type textarea "x"
type textarea "reframe this"
type textarea "x"
type textarea "reframe this"
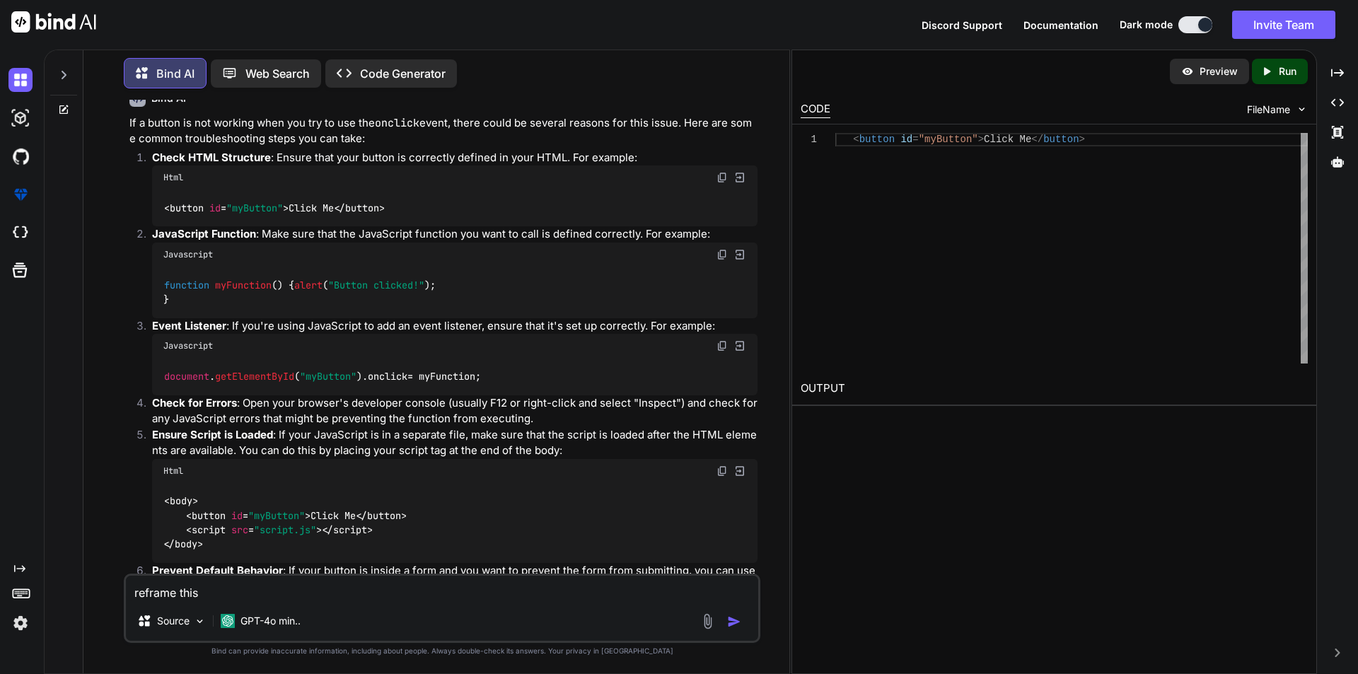
type textarea "x"
type textarea "reframe this ""
type textarea "x"
type textarea "reframe this """
paste textarea "Yes you will proceed this"
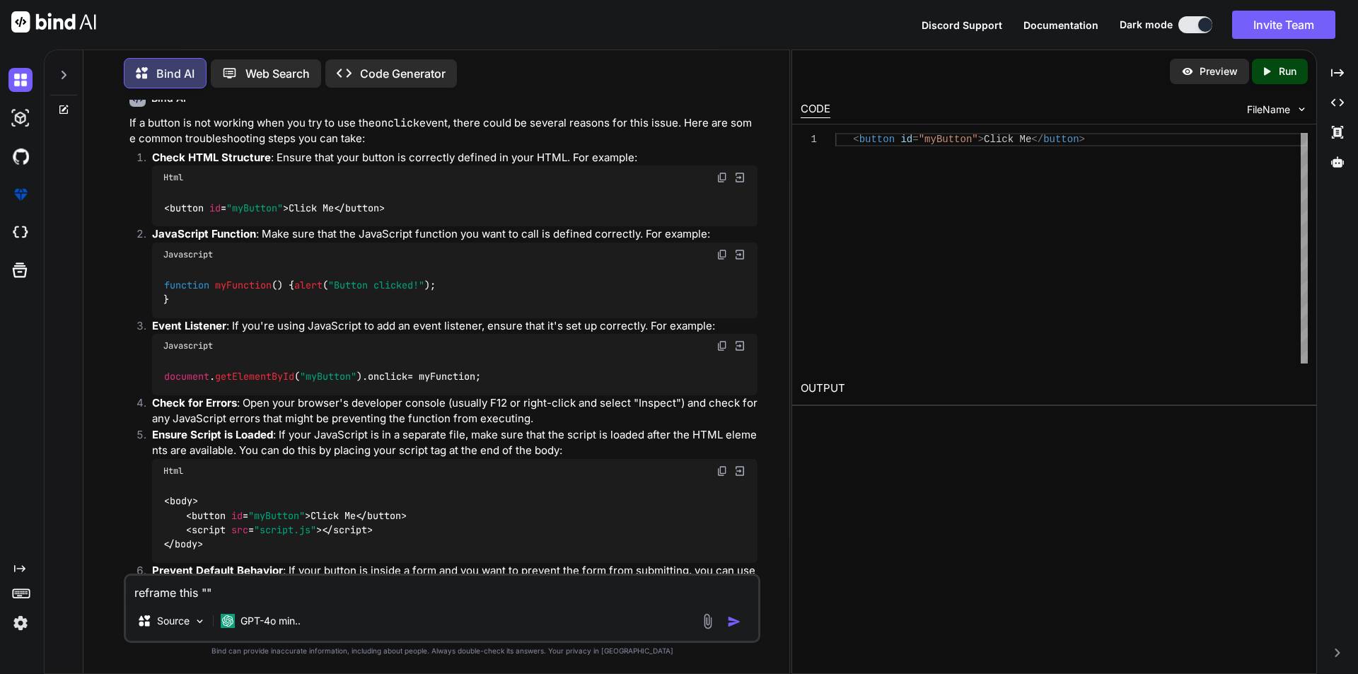
type textarea "x"
type textarea "reframe this "Yes you will proceed this""
type textarea "x"
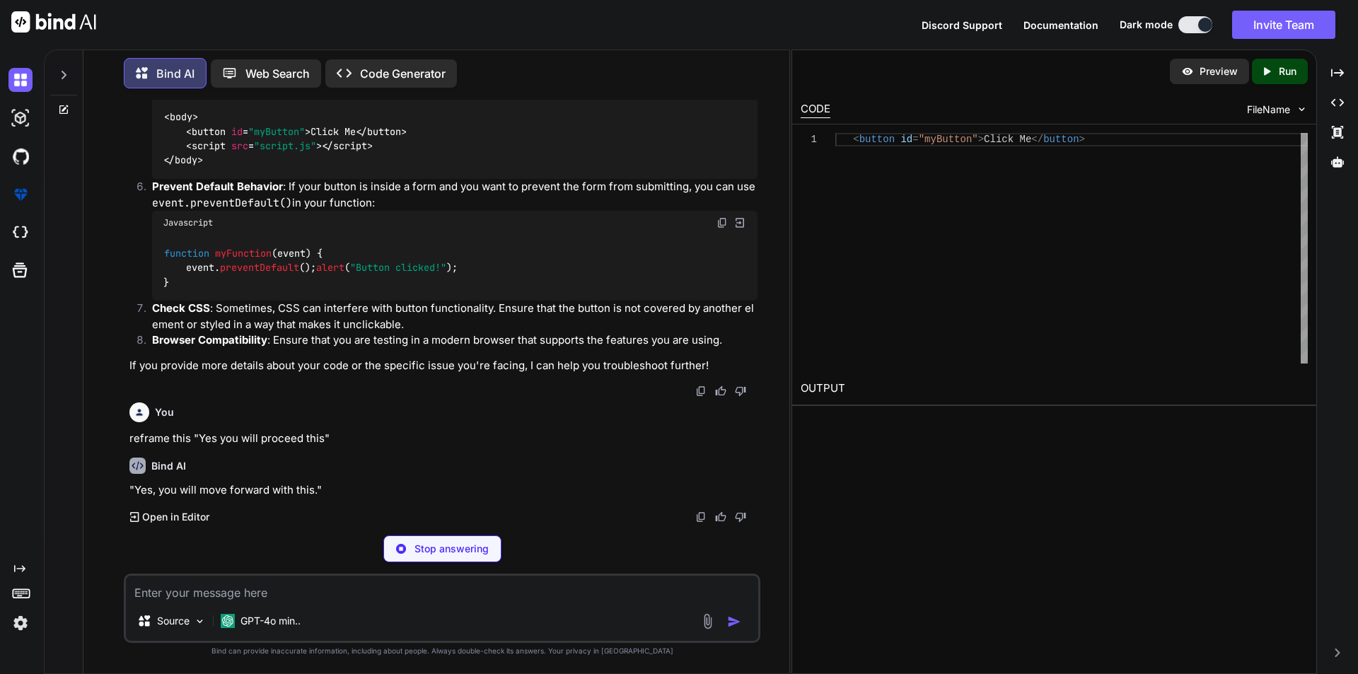
scroll to position [434, 0]
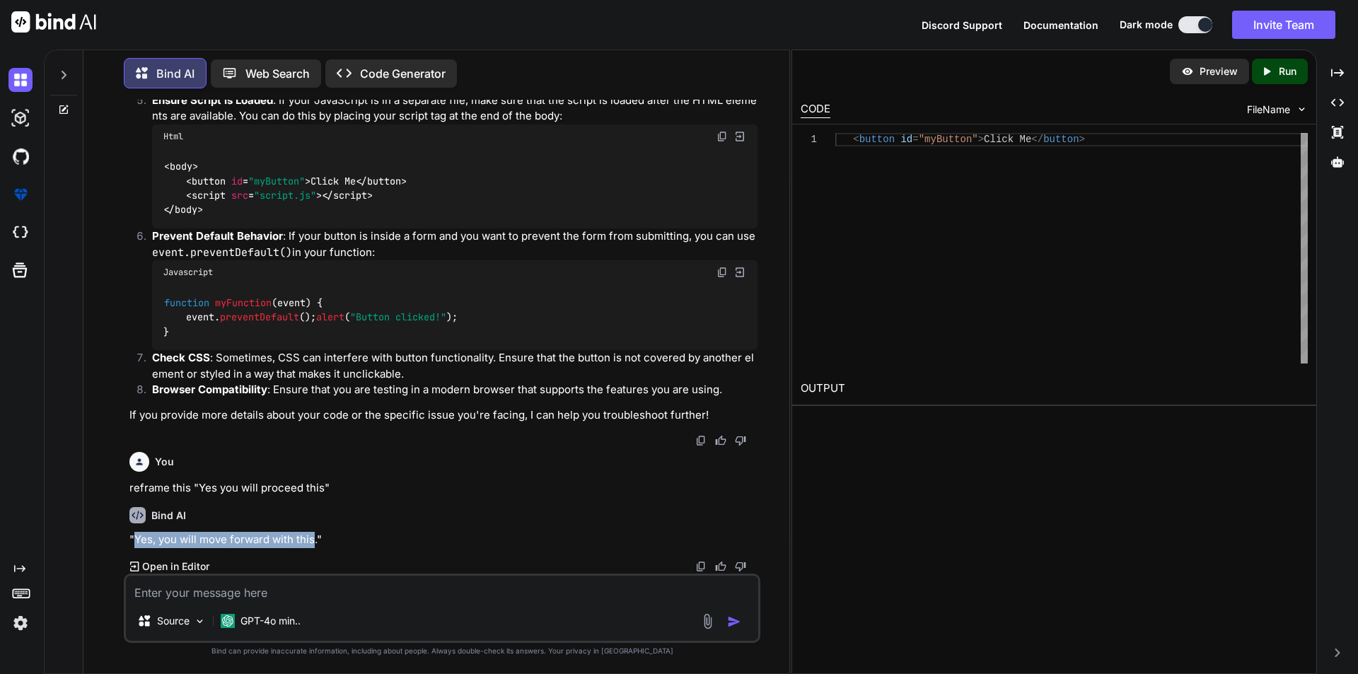
drag, startPoint x: 135, startPoint y: 540, endPoint x: 314, endPoint y: 543, distance: 178.9
click at [314, 543] on p ""Yes, you will move forward with this."" at bounding box center [443, 540] width 628 height 16
copy p "Yes, you will move forward with this"
click at [276, 587] on textarea at bounding box center [442, 588] width 632 height 25
type textarea "x"
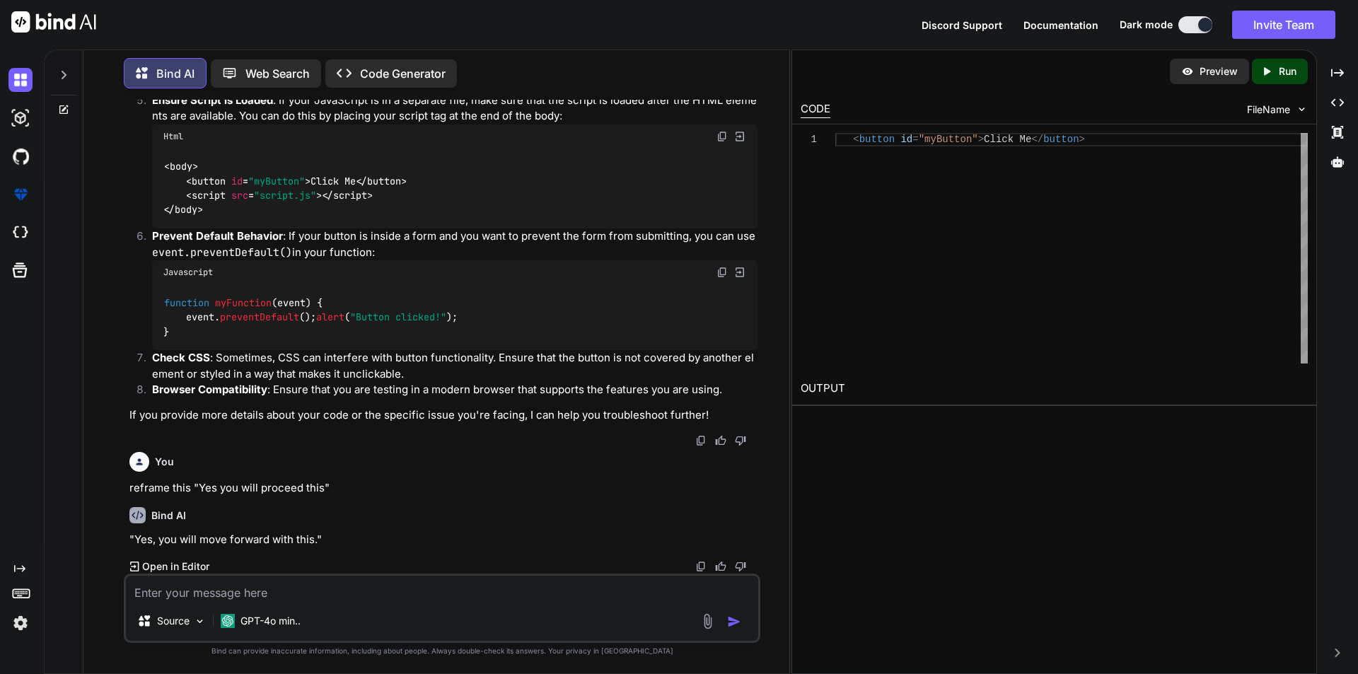
type textarea "b"
type textarea "x"
type textarea "bu"
type textarea "x"
type textarea "but"
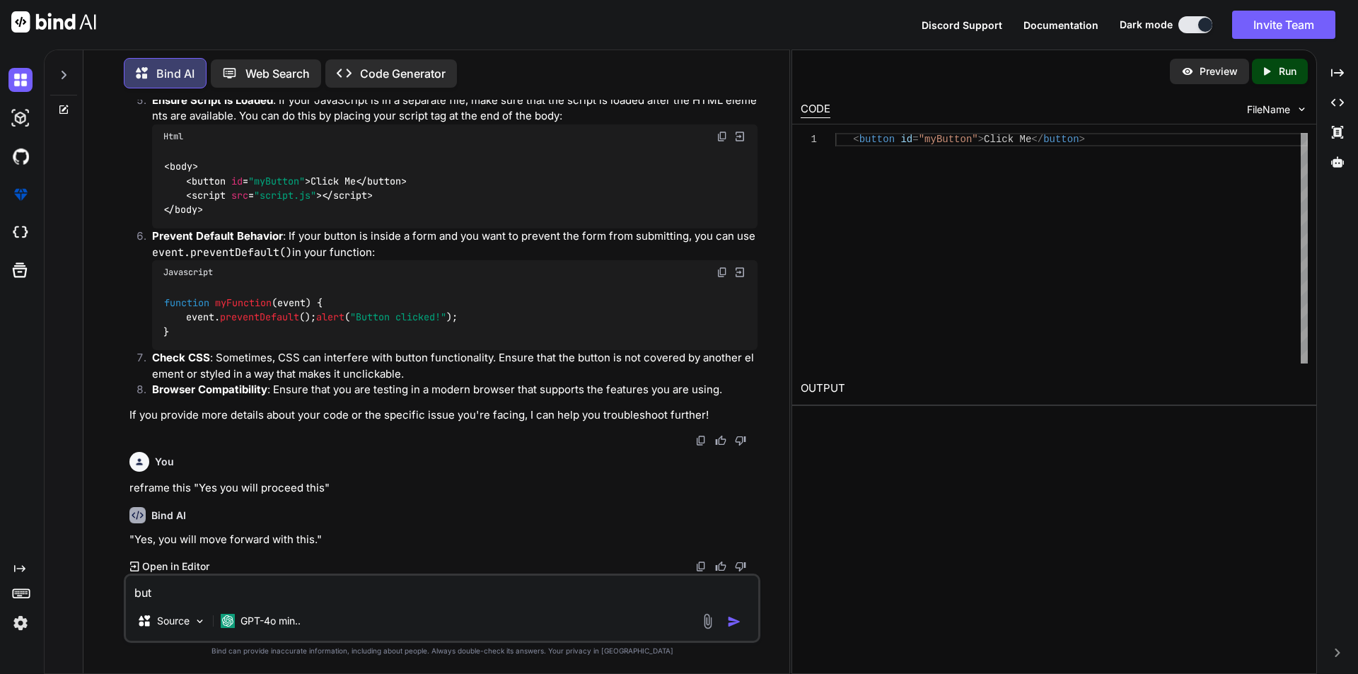
type textarea "x"
type textarea "butt"
type textarea "x"
type textarea "butto"
type textarea "x"
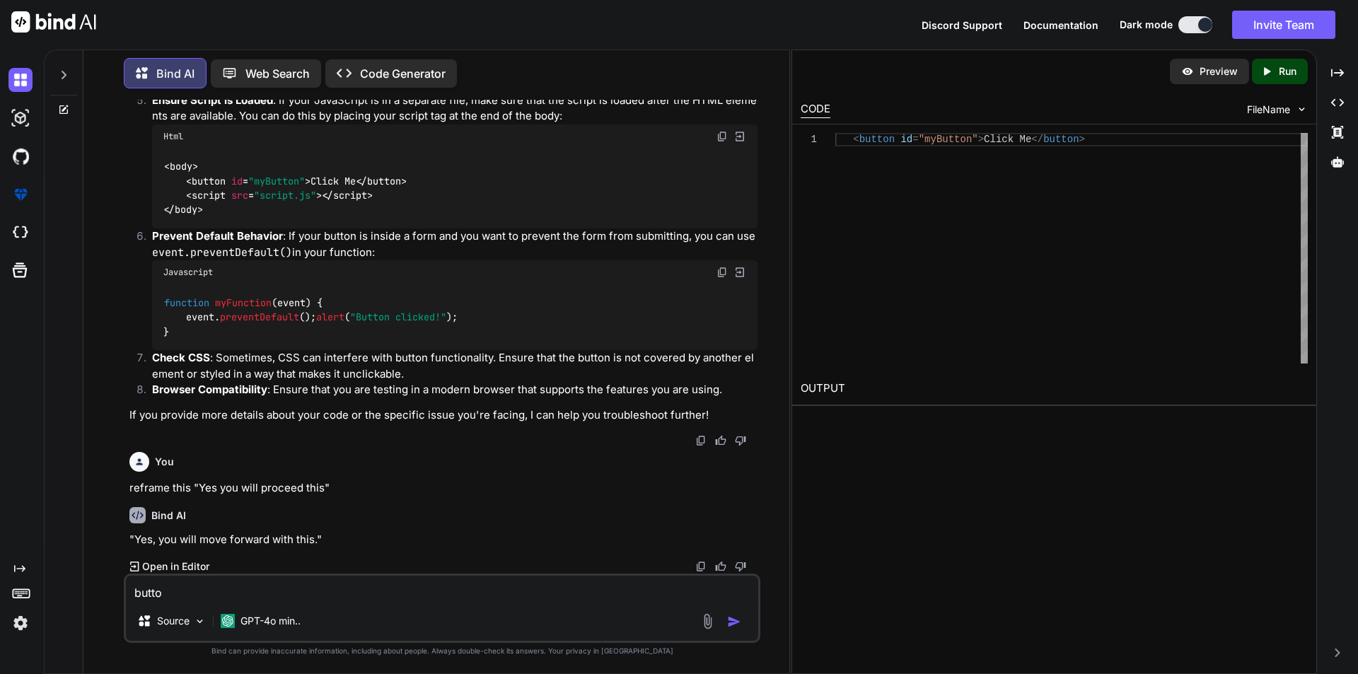
type textarea "button"
type textarea "x"
type textarea "button"
type textarea "x"
type textarea "button i"
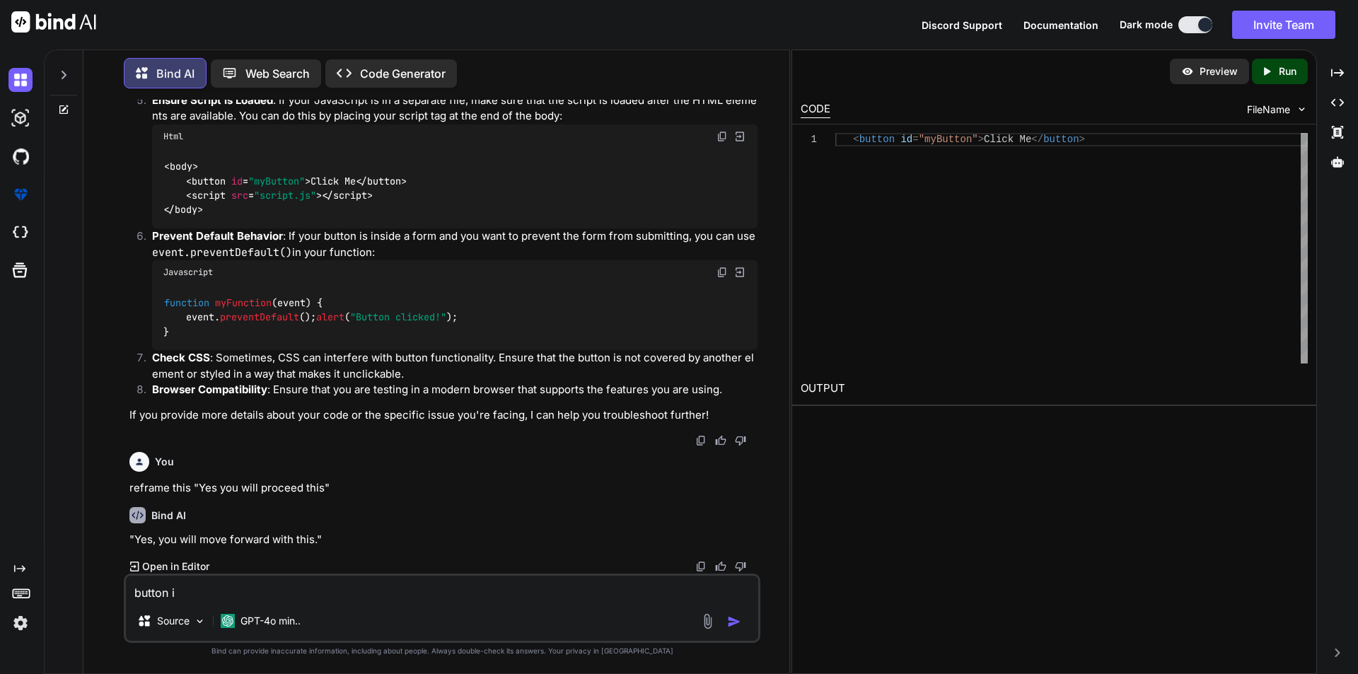
type textarea "x"
type textarea "button is"
type textarea "x"
type textarea "button is"
type textarea "x"
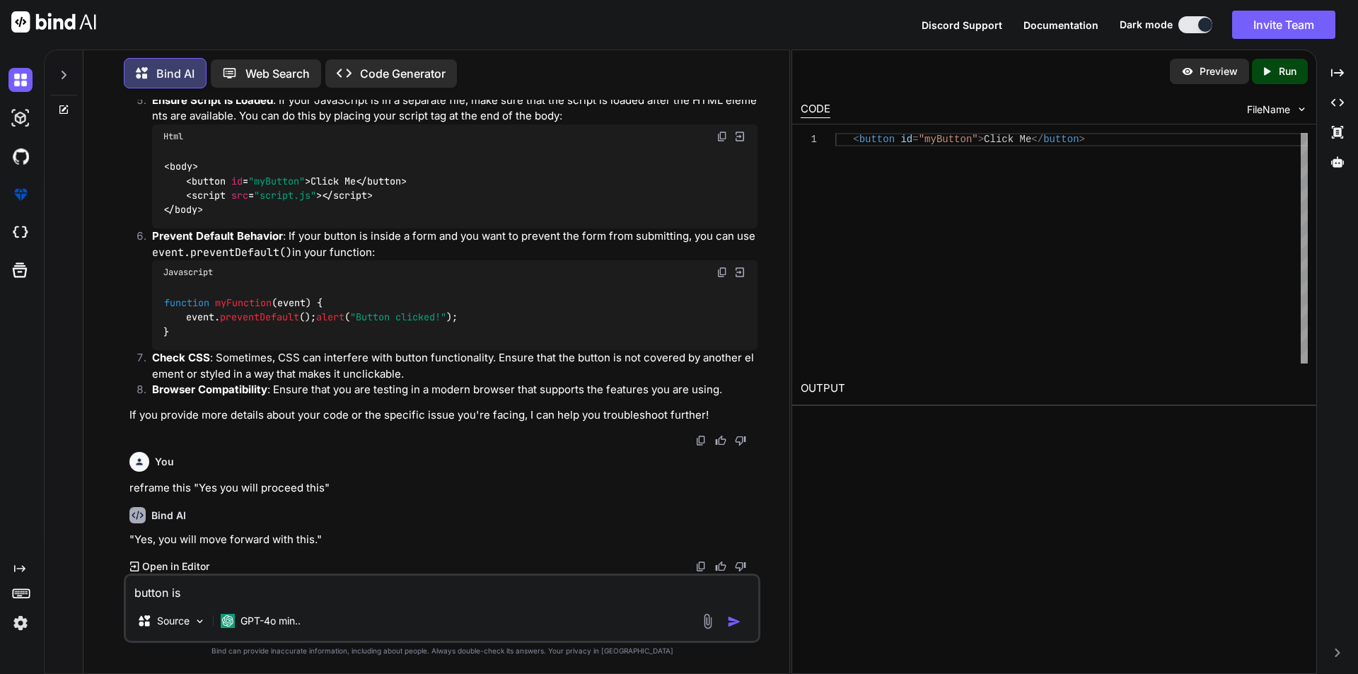
type textarea "button is n"
type textarea "x"
type textarea "button is no"
type textarea "x"
type textarea "button is not"
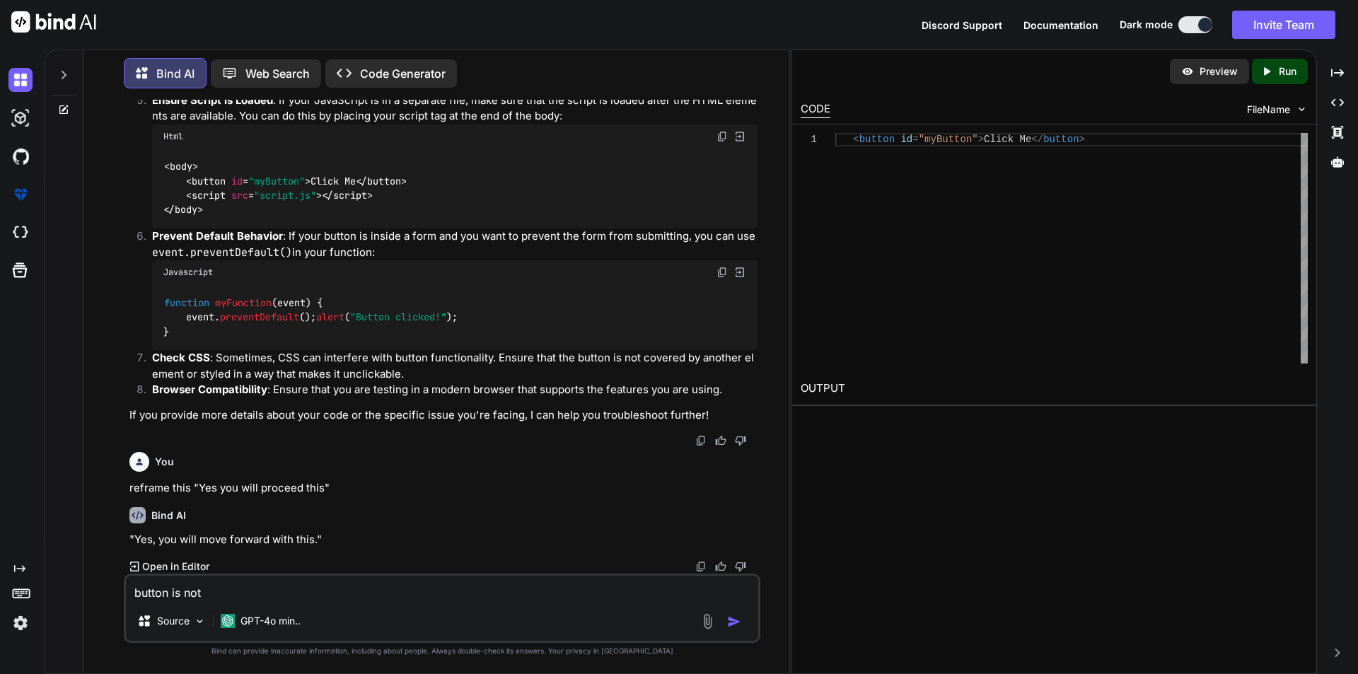
type textarea "x"
type textarea "button is not"
type textarea "x"
type textarea "button is not w"
type textarea "x"
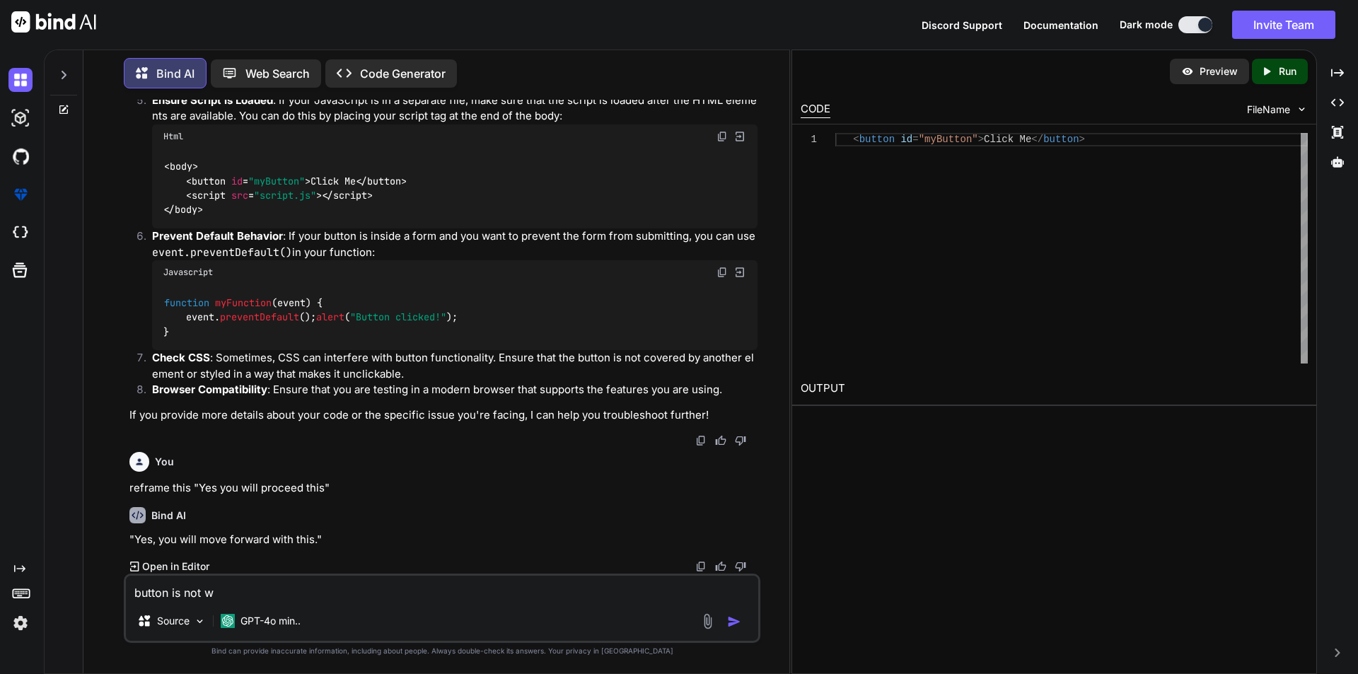
type textarea "button is not wo"
type textarea "x"
type textarea "button is not wor"
type textarea "x"
type textarea "button is not work"
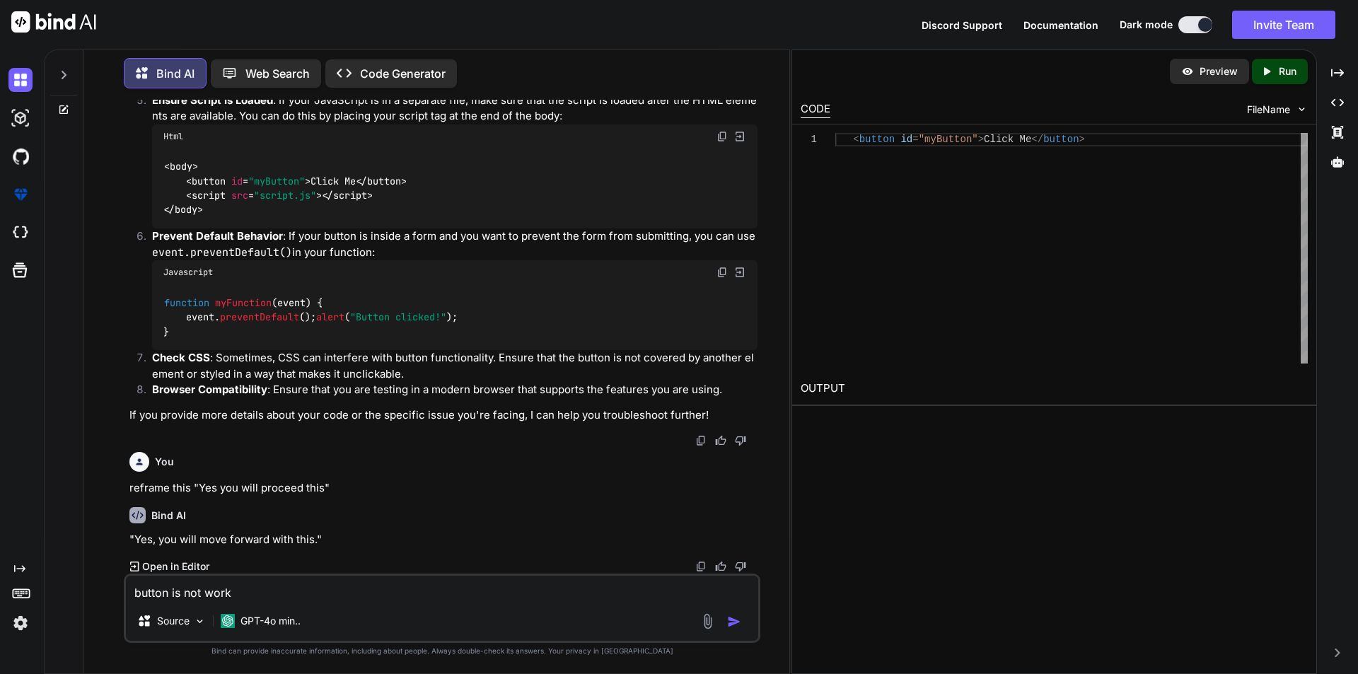
type textarea "x"
type textarea "button is not worki"
type textarea "x"
type textarea "button is not workin"
type textarea "x"
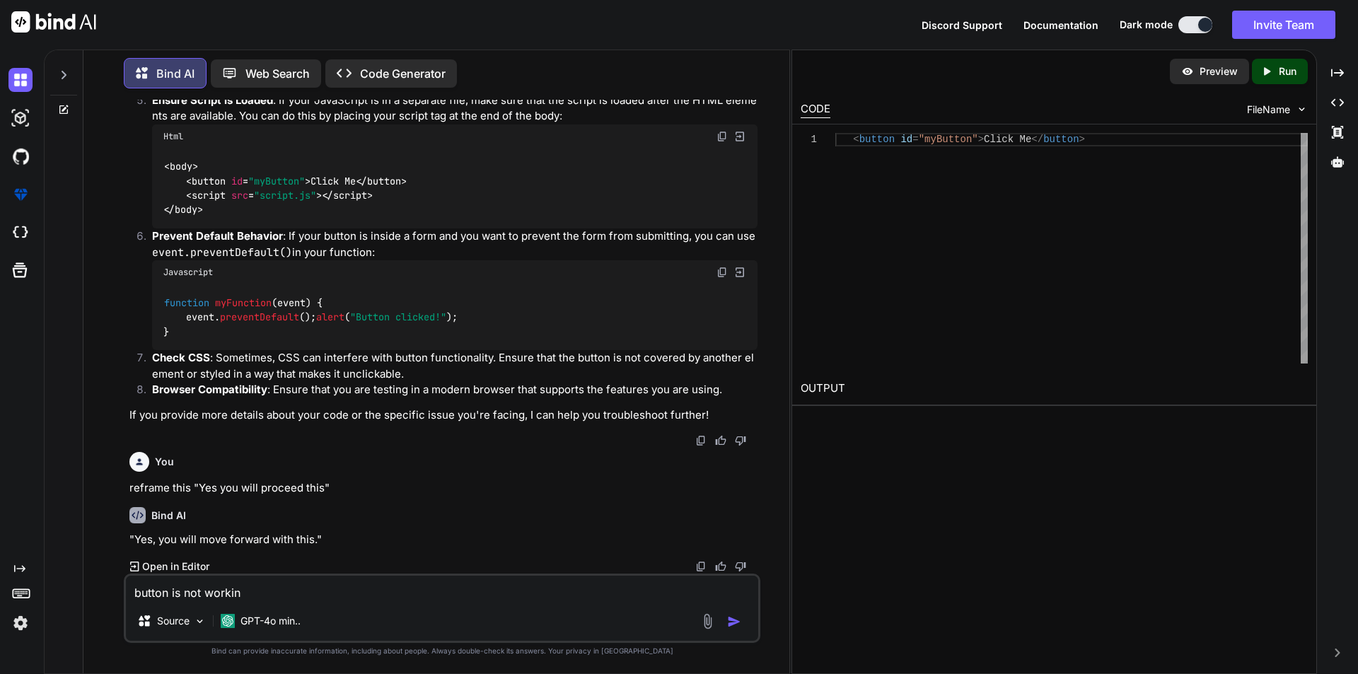
type textarea "button is not working"
type textarea "x"
type textarea "button is not working"
type textarea "x"
type textarea "button is not working t"
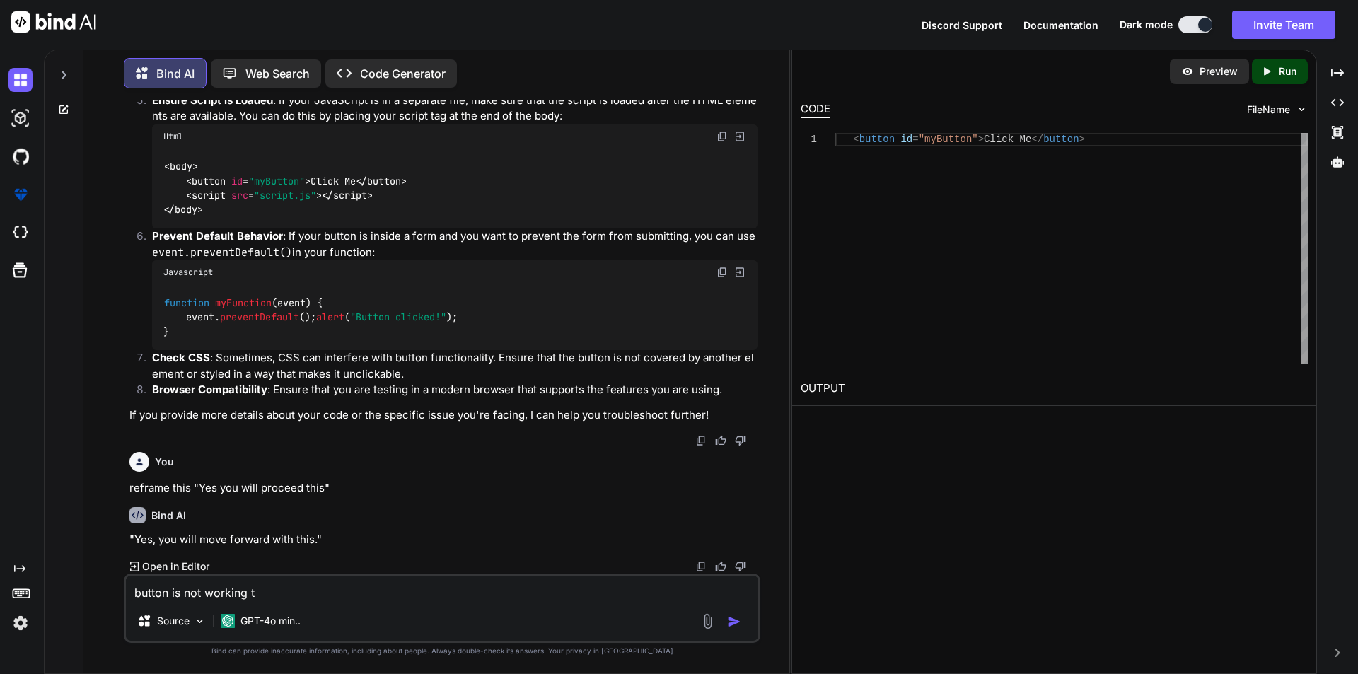
type textarea "x"
type textarea "button is not working th"
type textarea "x"
type textarea "button is not working thi"
type textarea "x"
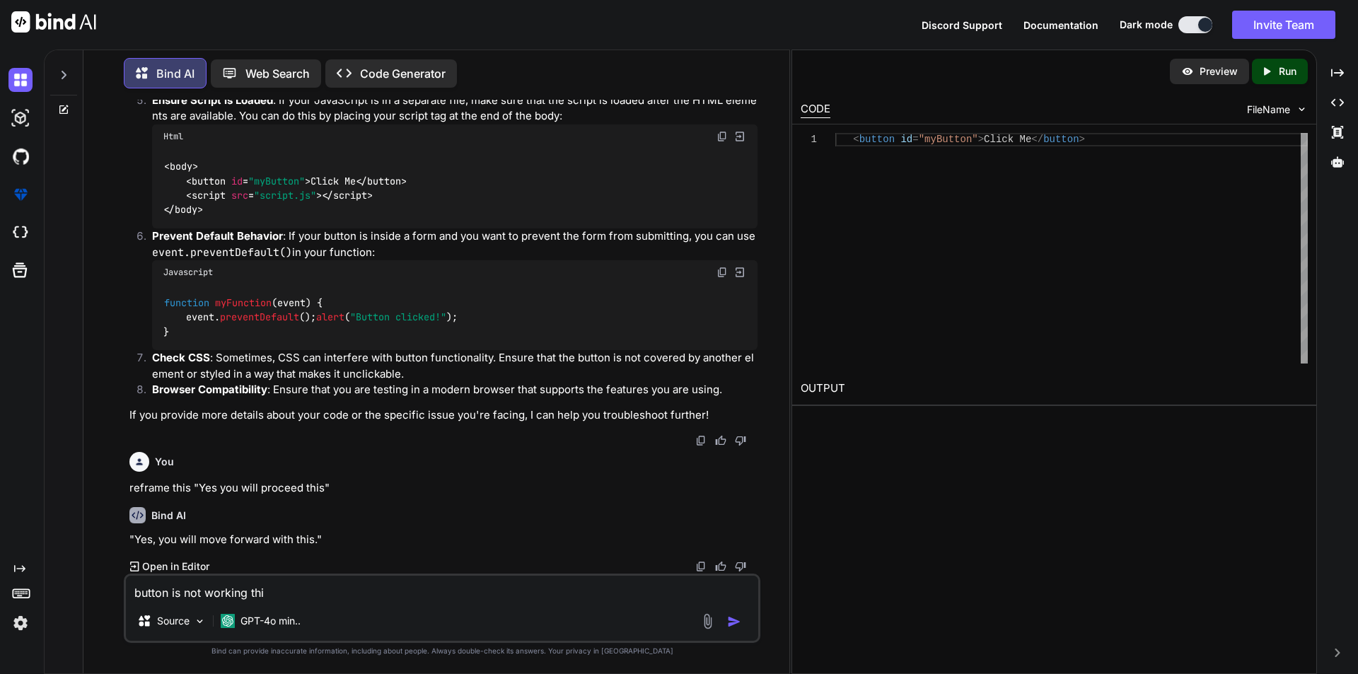
type textarea "button is not working this"
type textarea "x"
type textarea "button is not working this"
type textarea "x"
type textarea "button is not working this i"
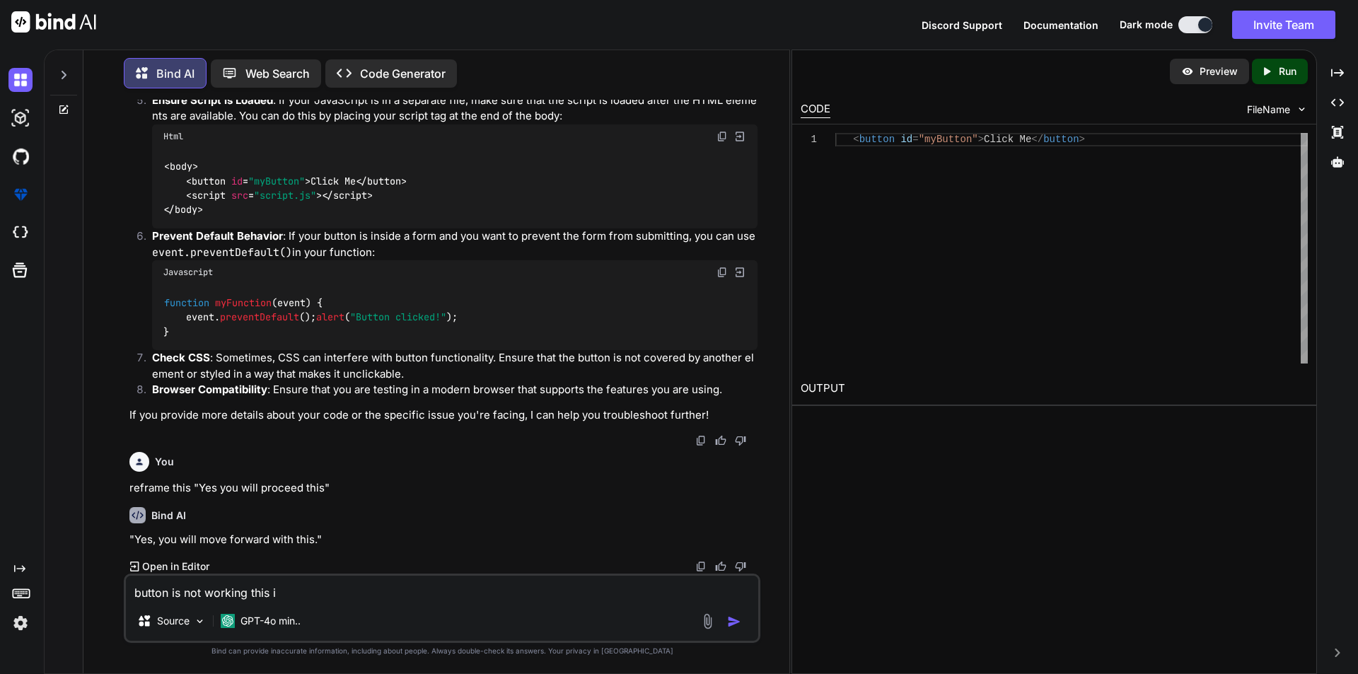
type textarea "x"
type textarea "button is not working this is"
type textarea "x"
type textarea "button is not working this is"
type textarea "x"
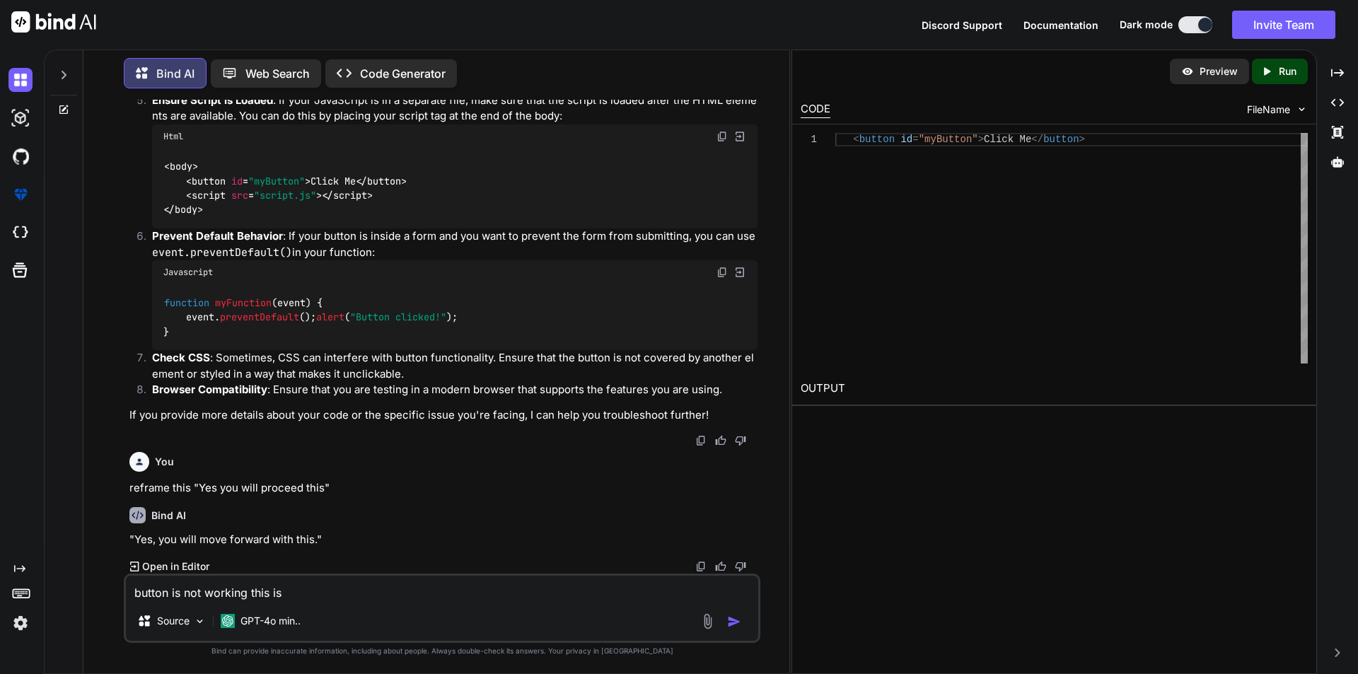
type textarea "button is not working this is o"
type textarea "x"
type textarea "button is not working this is ou"
type textarea "x"
type textarea "button is not working this is our"
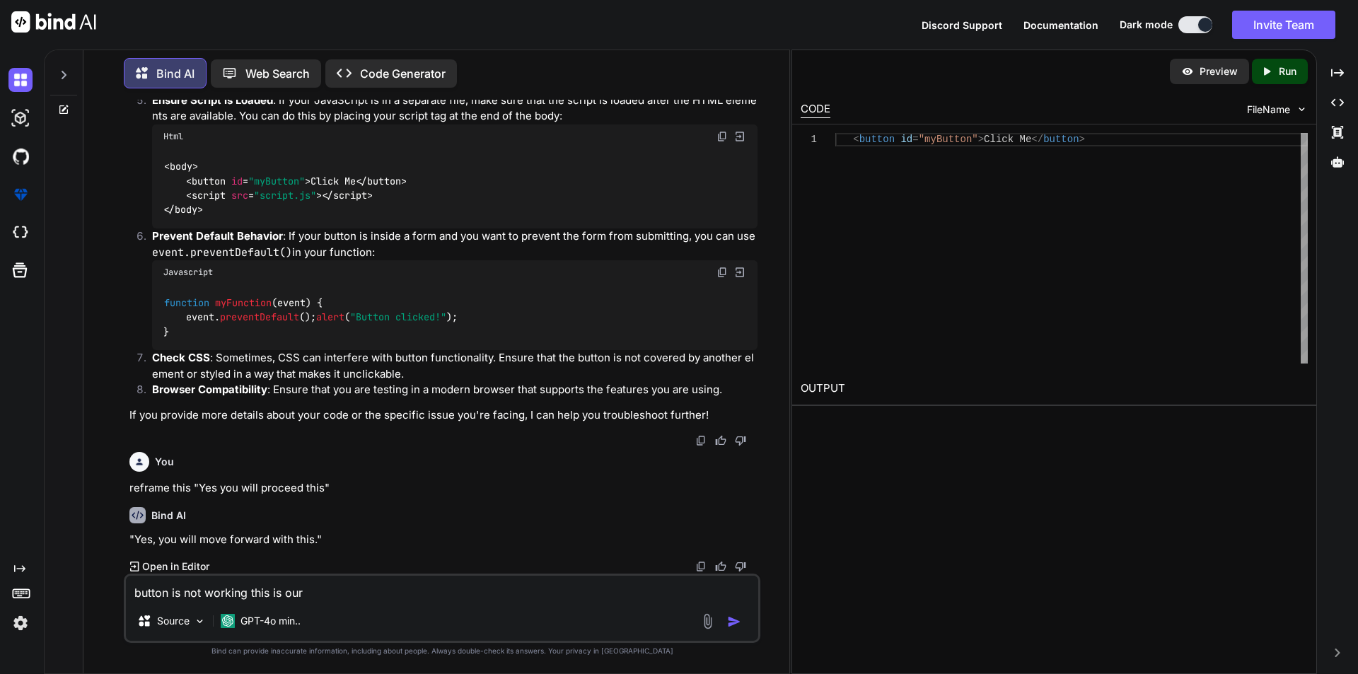
type textarea "x"
type textarea "button is not working this is our"
type textarea "x"
type textarea "button is not working this is our c"
type textarea "x"
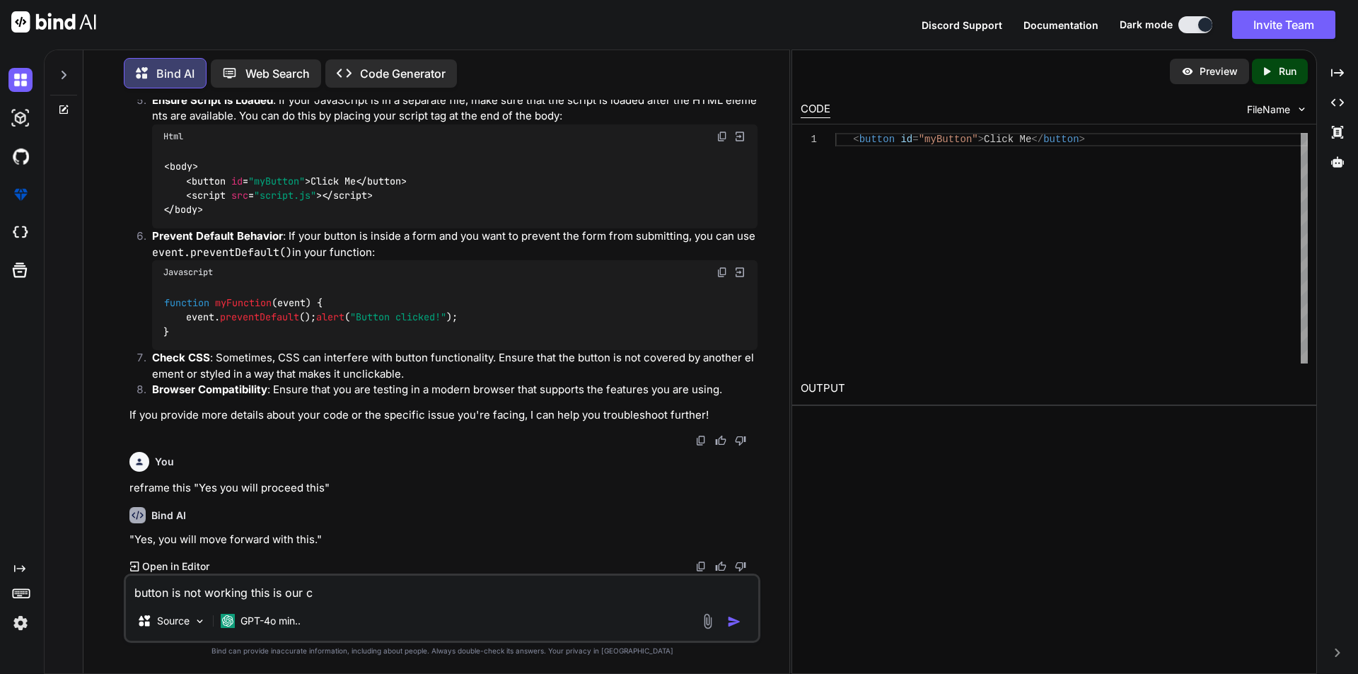
type textarea "button is not working this is our co"
type textarea "x"
type textarea "button is not working this is our cod"
type textarea "x"
type textarea "button is not working this is our code"
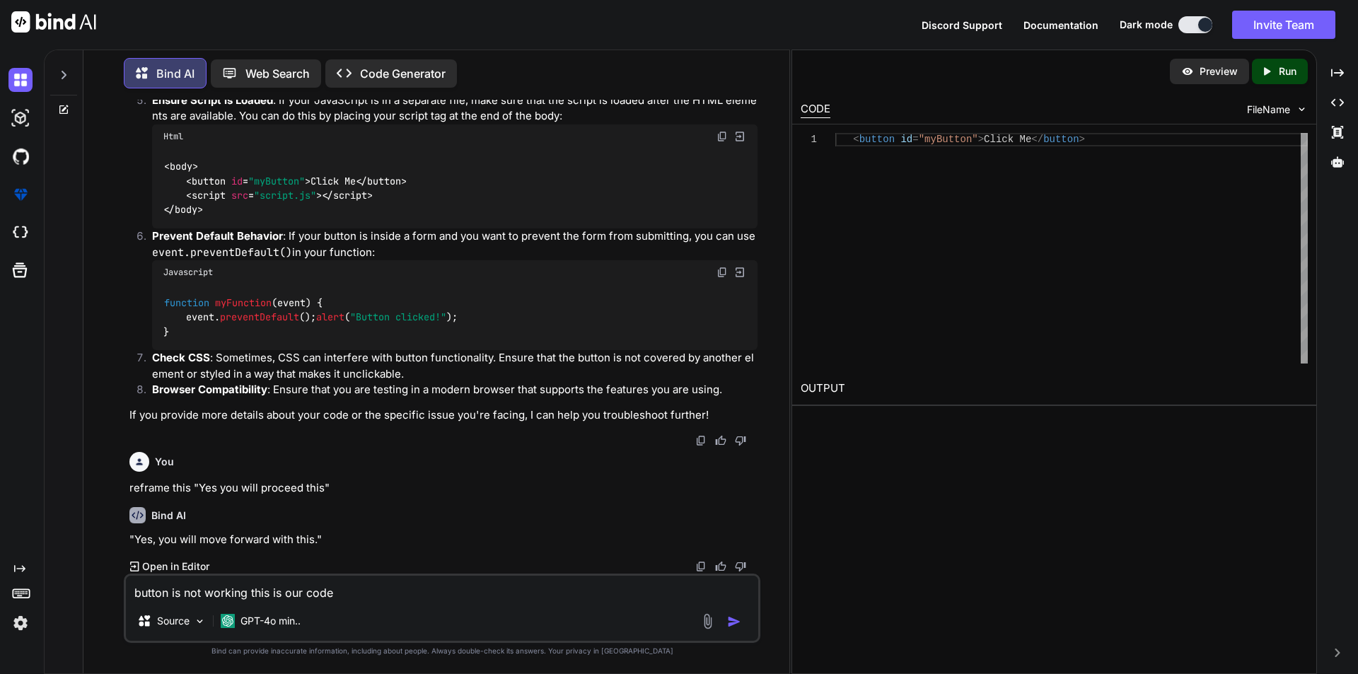
type textarea "x"
type textarea "button is not working this is our code"
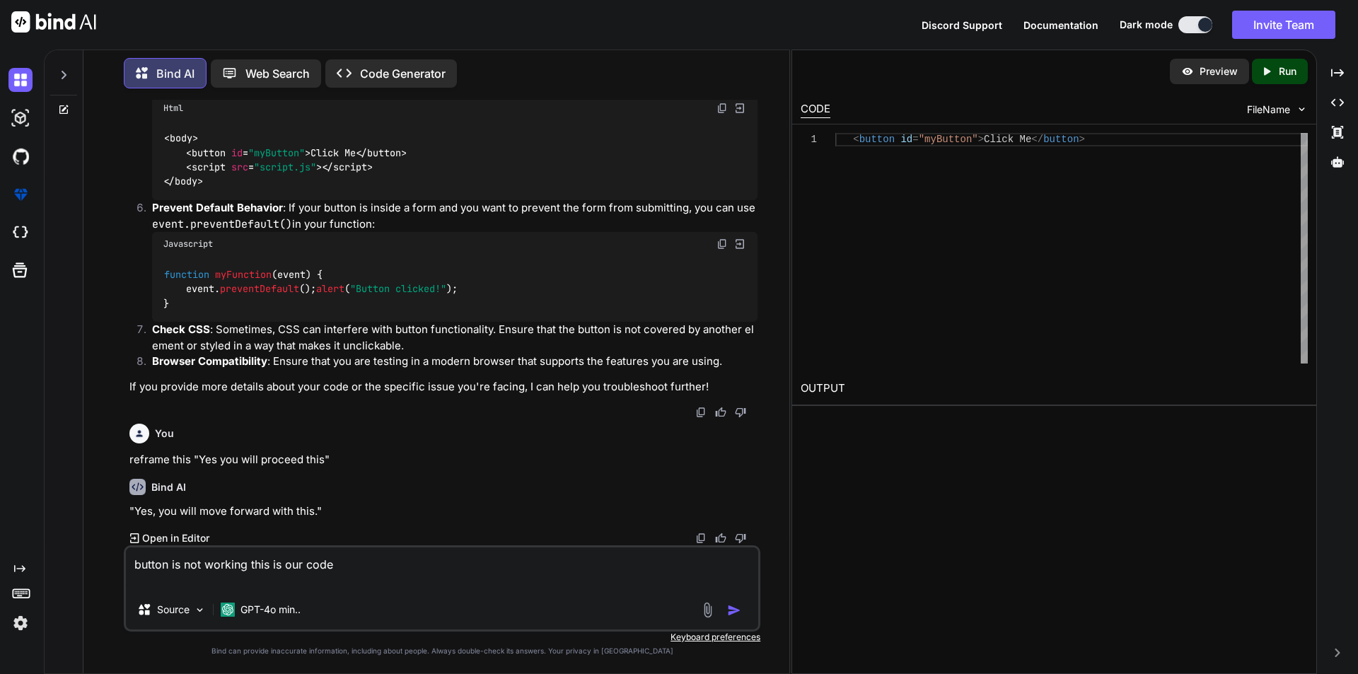
scroll to position [456, 0]
type textarea "x"
type textarea "button is not working this is our code"
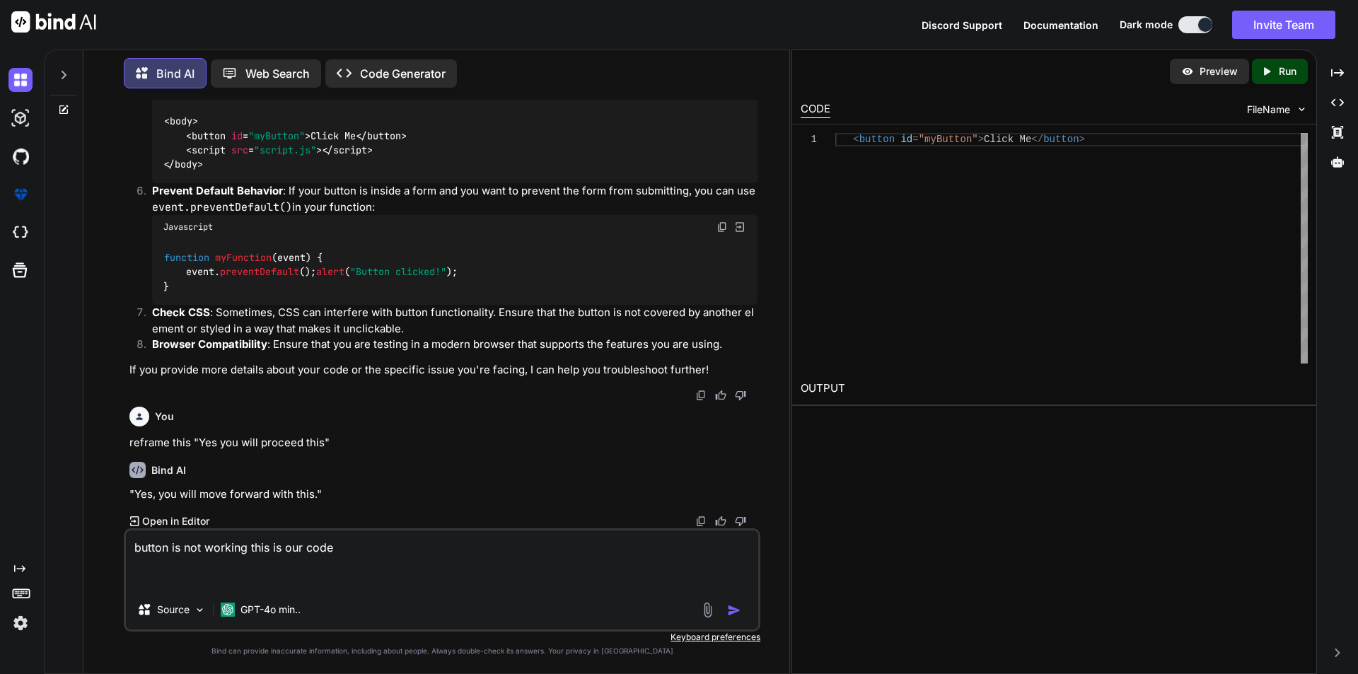
paste textarea "<a type="button" id="apt-pdf-28" class="btn generateAptPdf border-success bg-wa…"
type textarea "x"
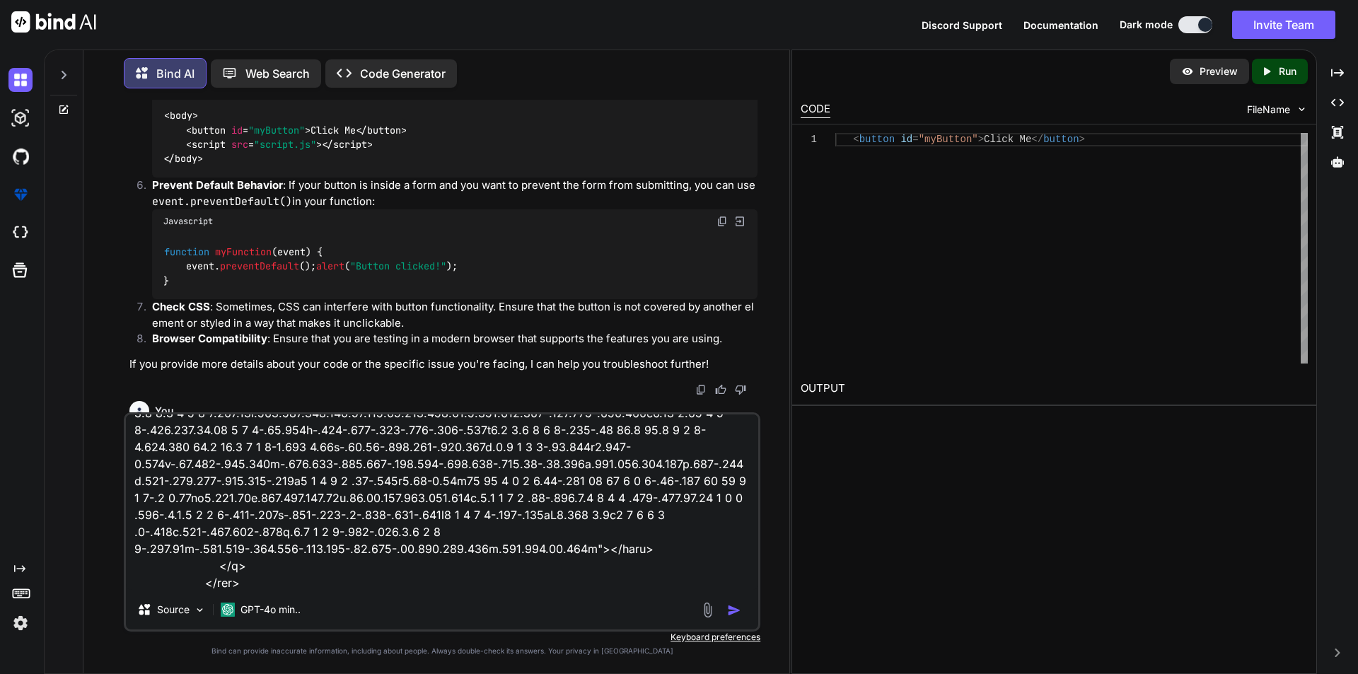
type textarea "button is not working this is our code <a type="button" id="apt-pdf-28" class="…"
type textarea "x"
type textarea "button is not working this is our code <a type="button" id="apt-pdf-28" class="…"
type textarea "x"
type textarea "button is not working this is our code <a type="button" id="apt-pdf-28" class="…"
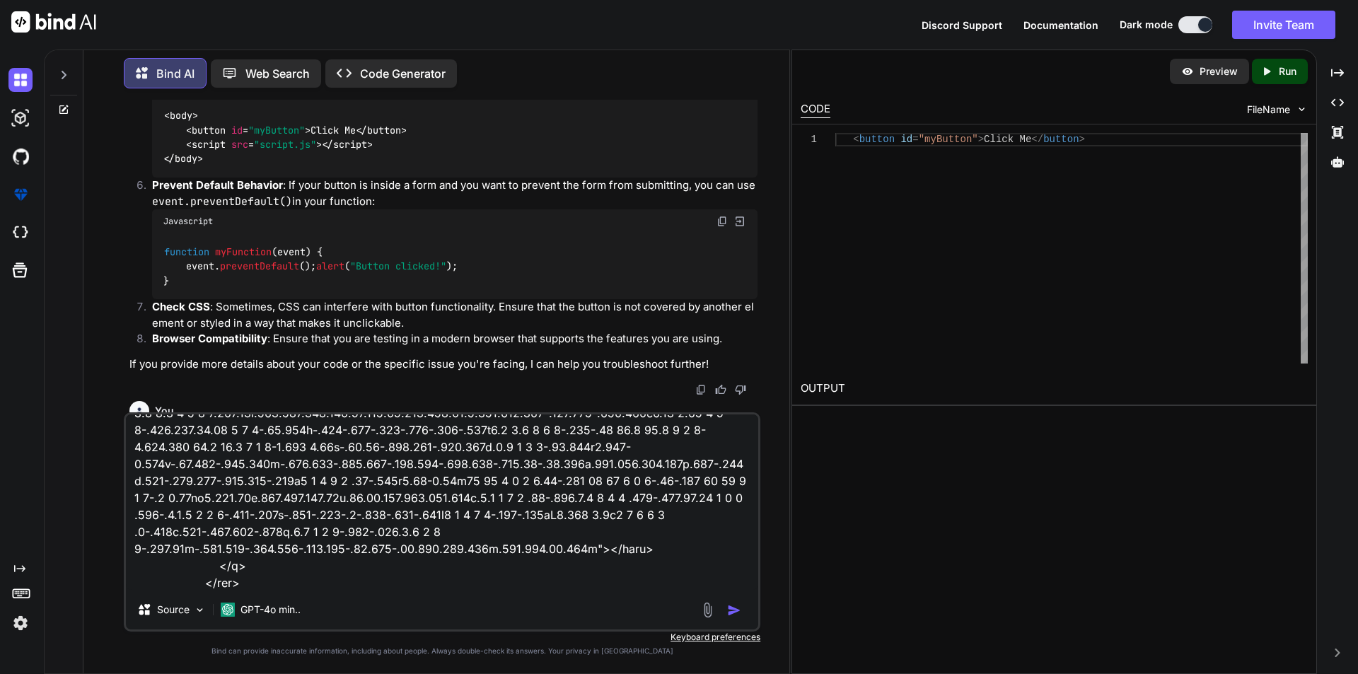
click at [430, 586] on textarea at bounding box center [442, 501] width 632 height 175
type textarea "x"
type textarea "button is not working this is our code <a type="button" id="apt-pdf-28" class="…"
paste textarea "$('.generateAptPdf').on('click', function() { alert('record'); let appointmentI…"
type textarea "x"
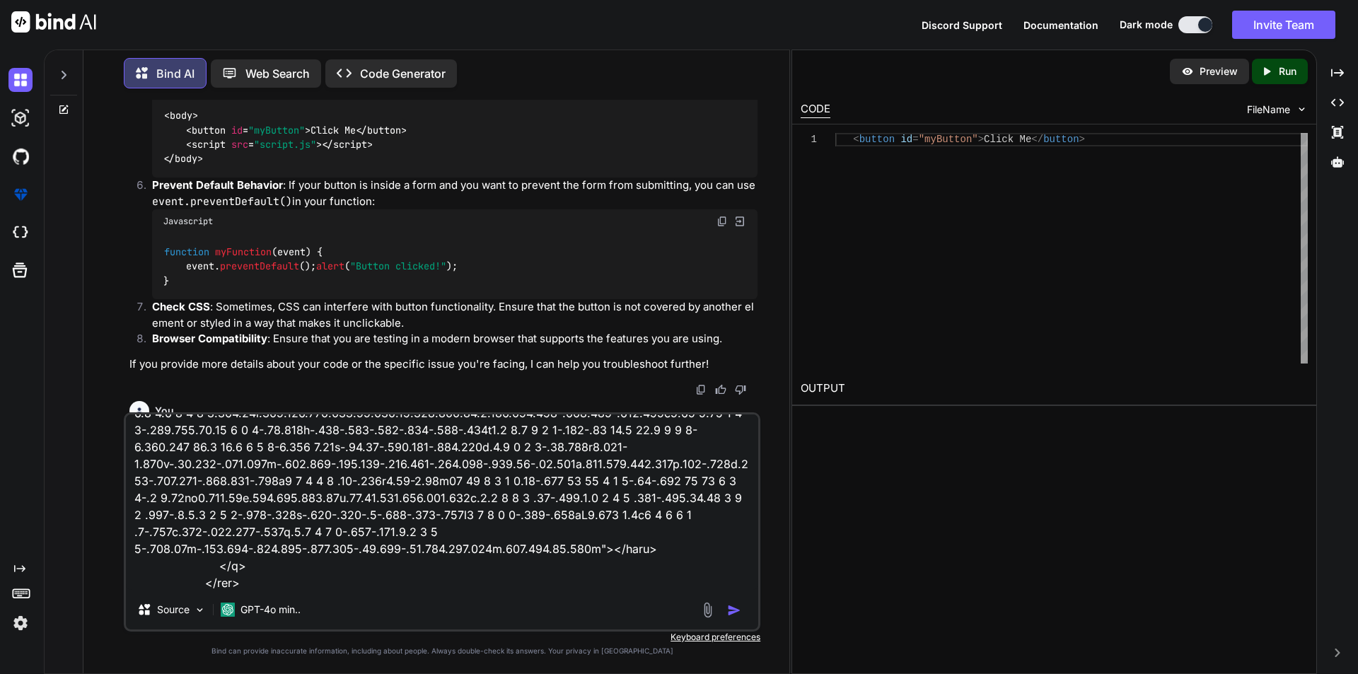
scroll to position [646, 0]
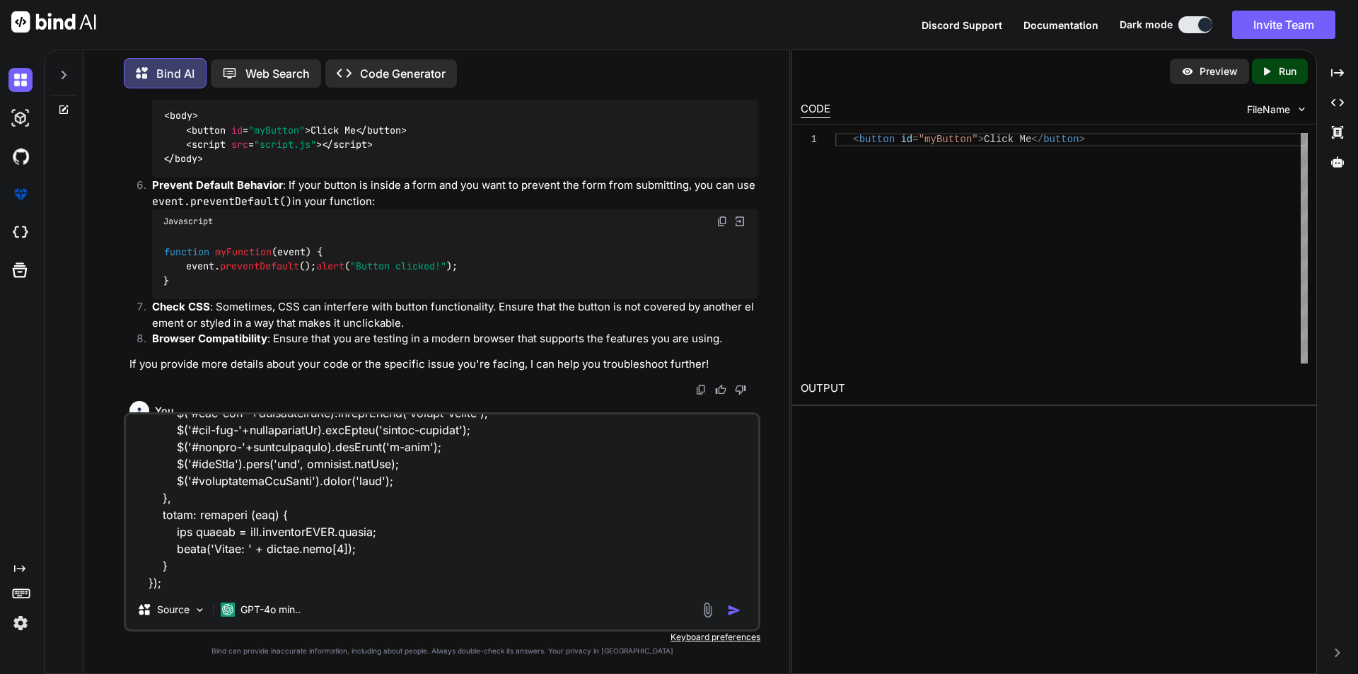
type textarea "button is not working this is our code <a type="button" id="apt-pdf-28" class="…"
click at [732, 606] on img "button" at bounding box center [734, 610] width 14 height 14
type textarea "x"
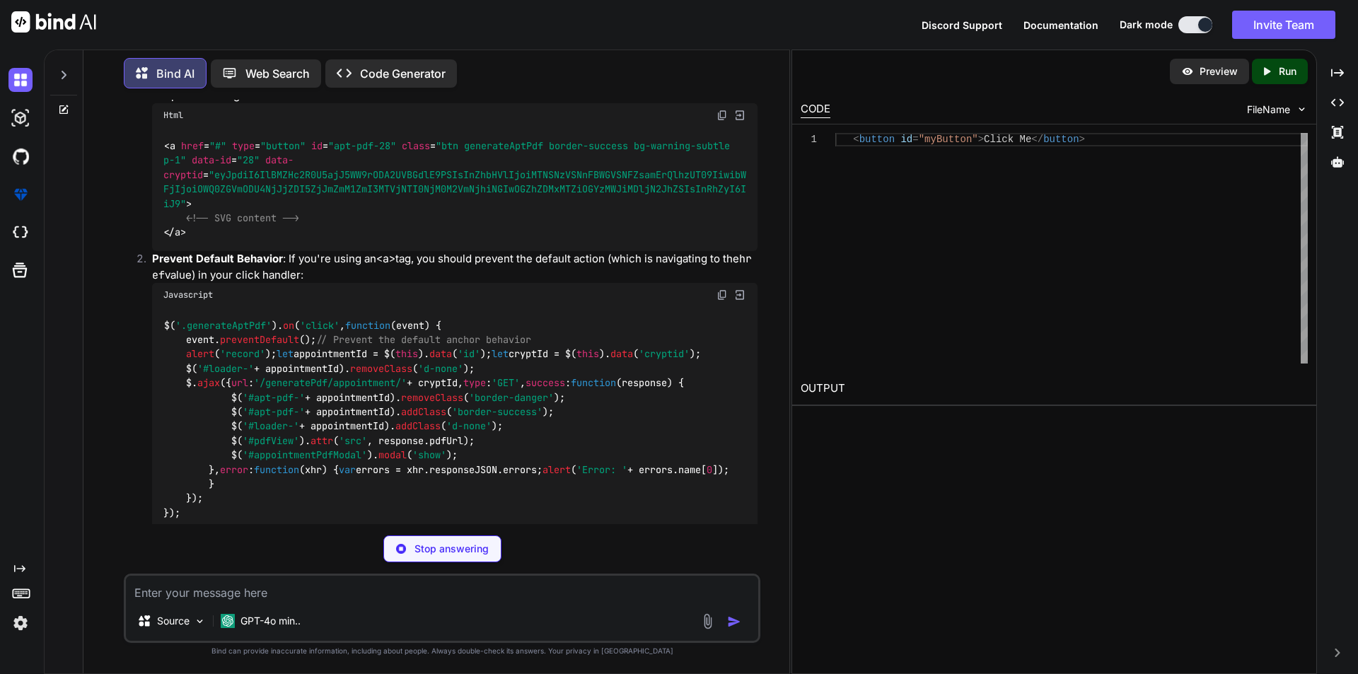
scroll to position [1448, 0]
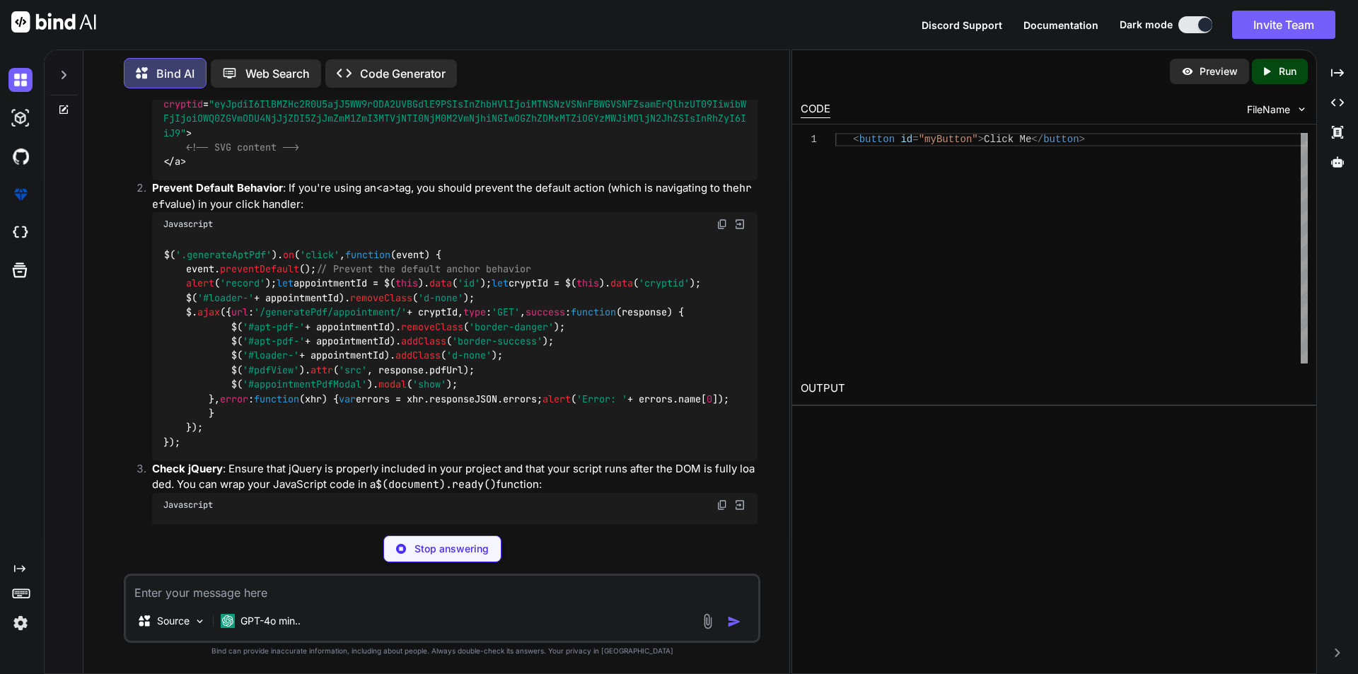
type textarea "x"
type textarea "<a href="#" type="button" id="apt-pdf-28" class="btn generateAptPdf border-succ…"
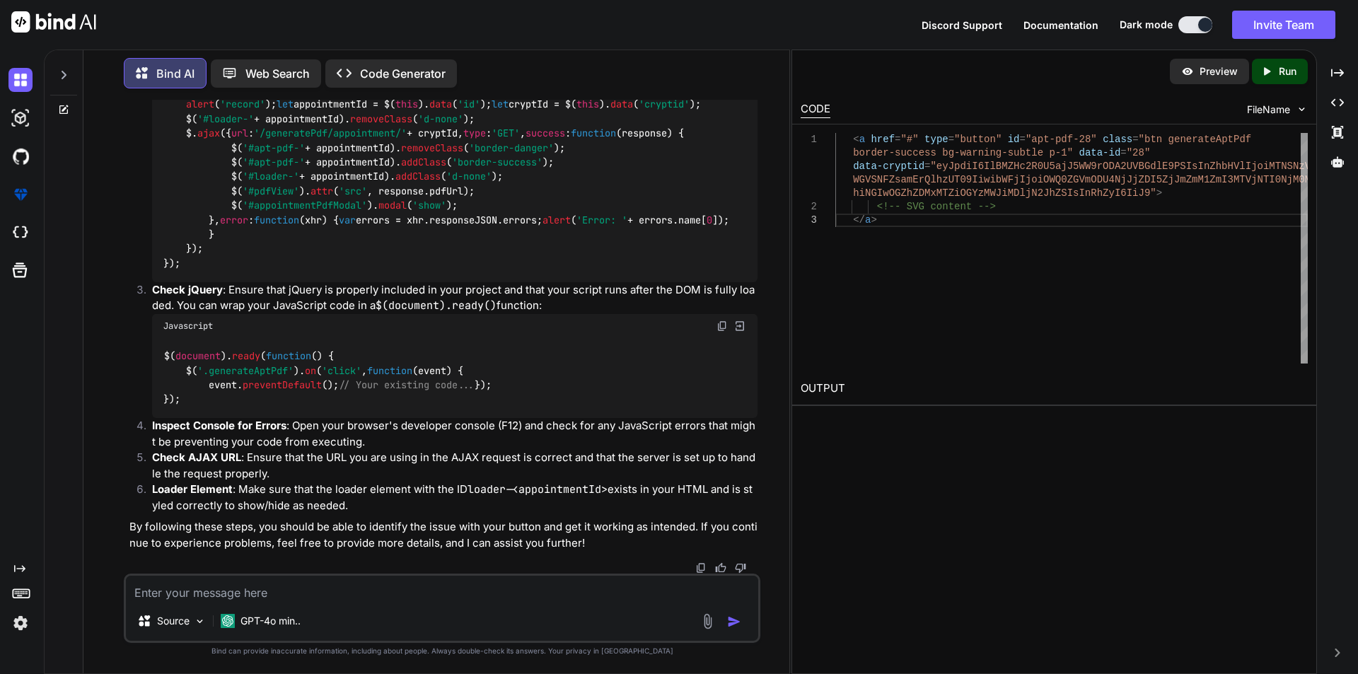
scroll to position [1731, 0]
drag, startPoint x: 166, startPoint y: 396, endPoint x: 371, endPoint y: 397, distance: 205.1
click at [371, 397] on div "$( document ). ready ( function ( ) { $( '.generateAptPdf' ). on ( 'click' , fu…" at bounding box center [454, 378] width 605 height 81
click at [210, 419] on div "$( document ). ready ( function ( ) { $( '.generateAptPdf' ). on ( 'click' , fu…" at bounding box center [454, 378] width 605 height 81
drag, startPoint x: 194, startPoint y: 468, endPoint x: 148, endPoint y: 390, distance: 90.0
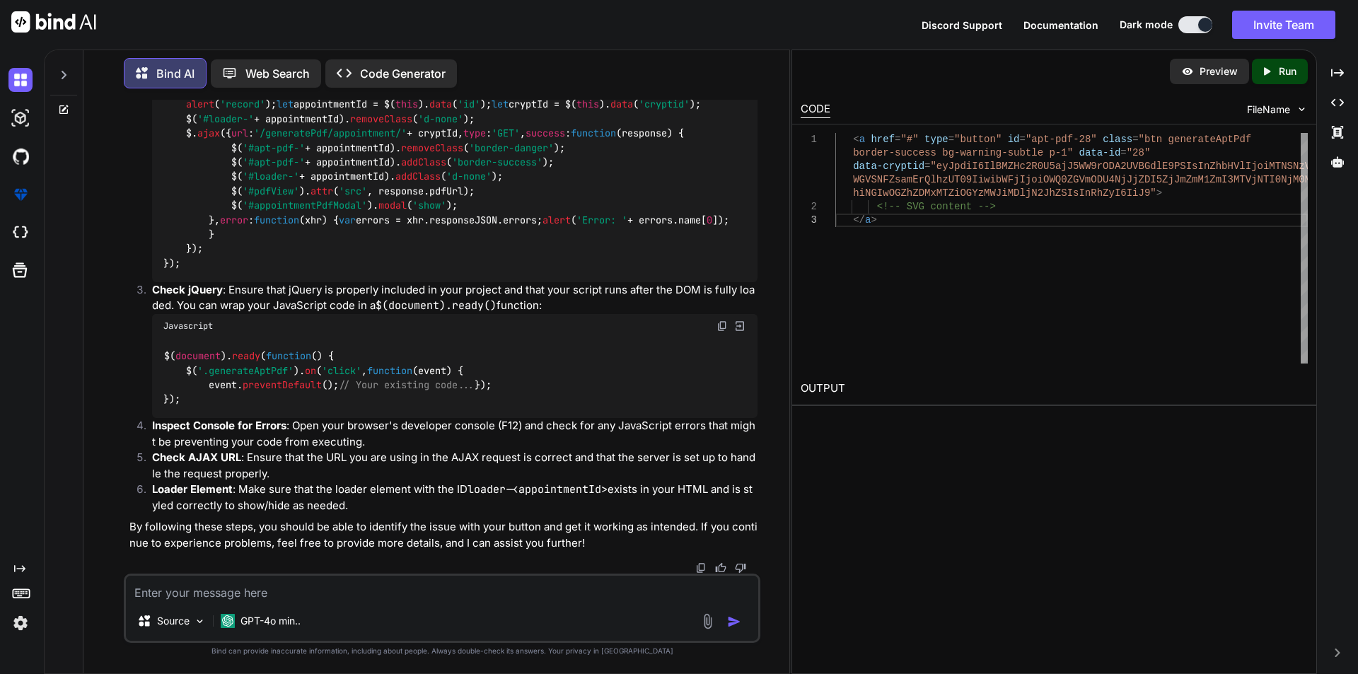
click at [148, 390] on li "Check jQuery : Ensure that jQuery is properly included in your project and that…" at bounding box center [449, 350] width 617 height 136
copy code "$( document ). ready ( function ( ) { $( '.generateAptPdf' ). on ( 'click' , fu…"
click at [525, 382] on div "$( document ). ready ( function ( ) { $( '.generateAptPdf' ). on ( 'click' , fu…" at bounding box center [454, 378] width 605 height 81
click at [260, 595] on textarea at bounding box center [442, 588] width 632 height 25
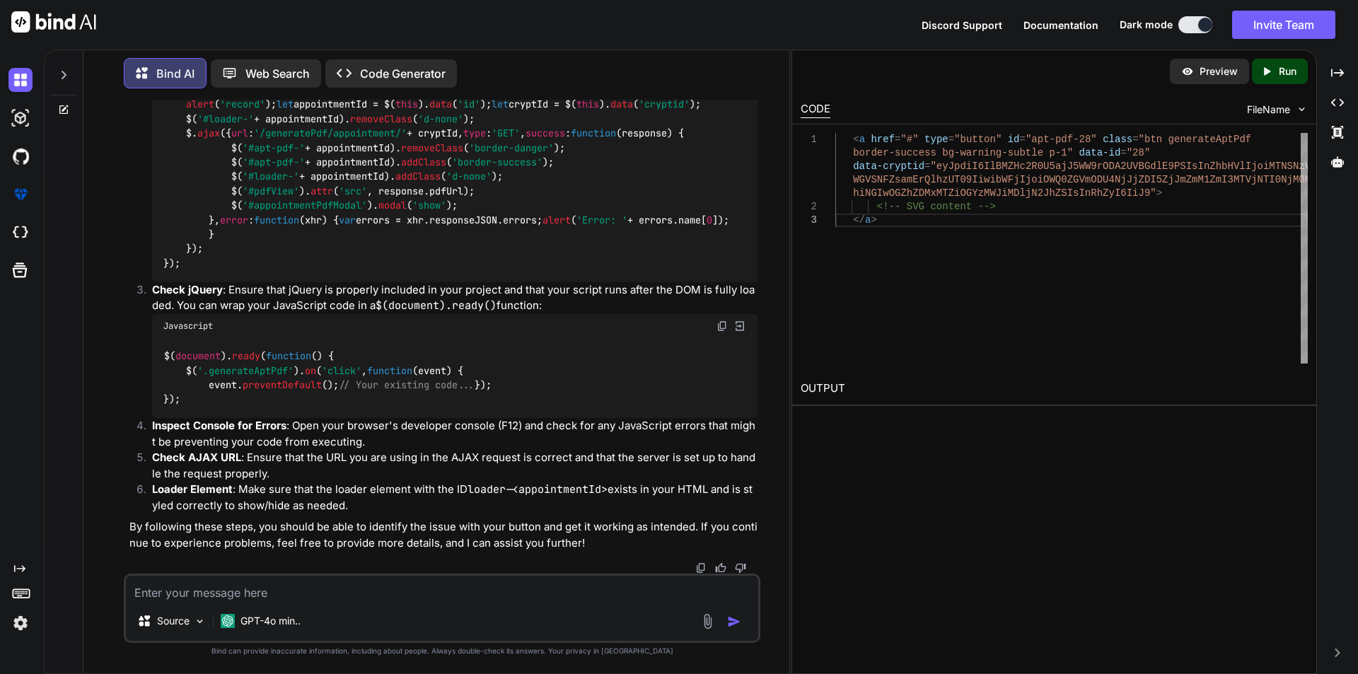
type textarea "x"
type textarea "t"
type textarea "x"
type textarea "th"
type textarea "x"
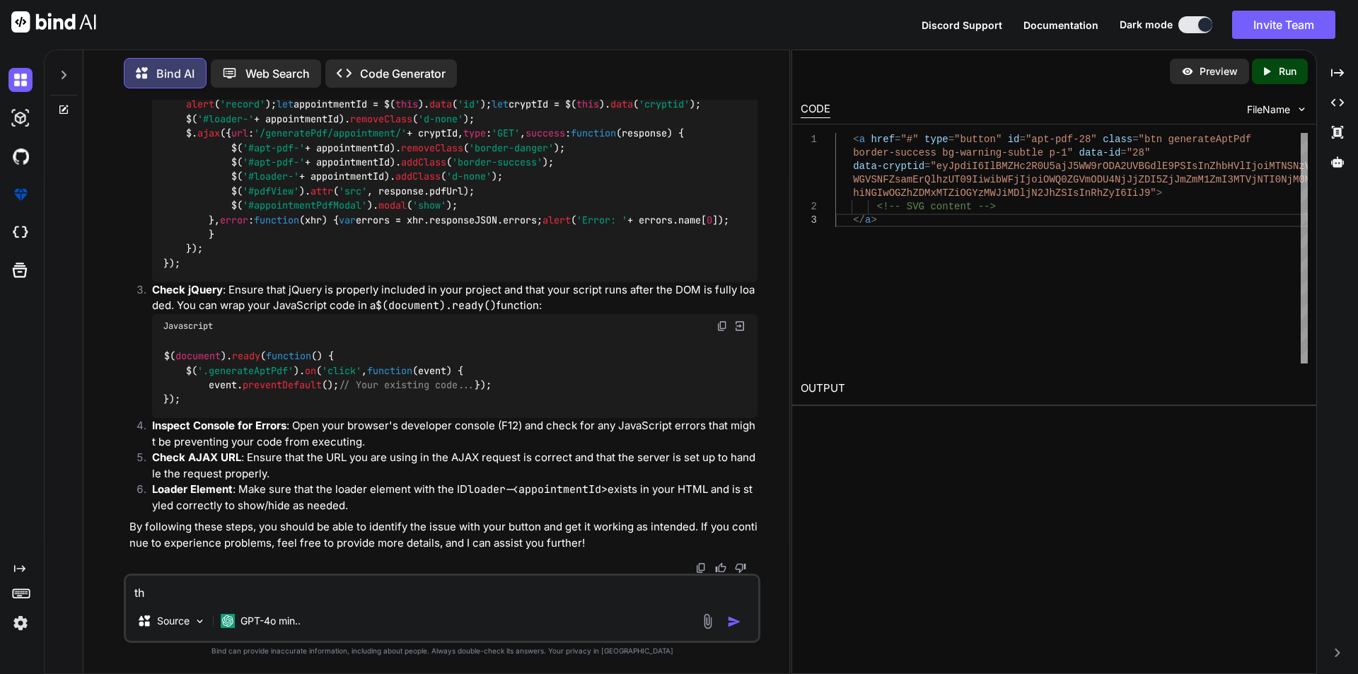
type textarea "thi"
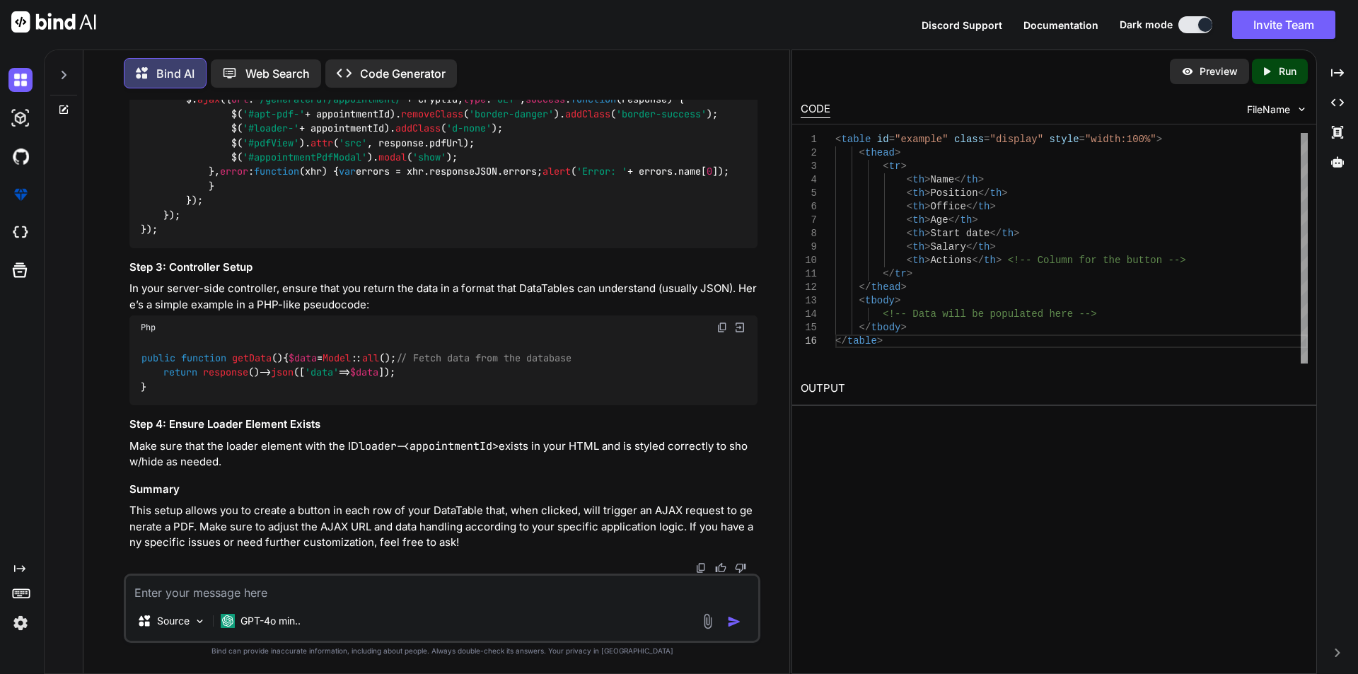
scroll to position [2939, 0]
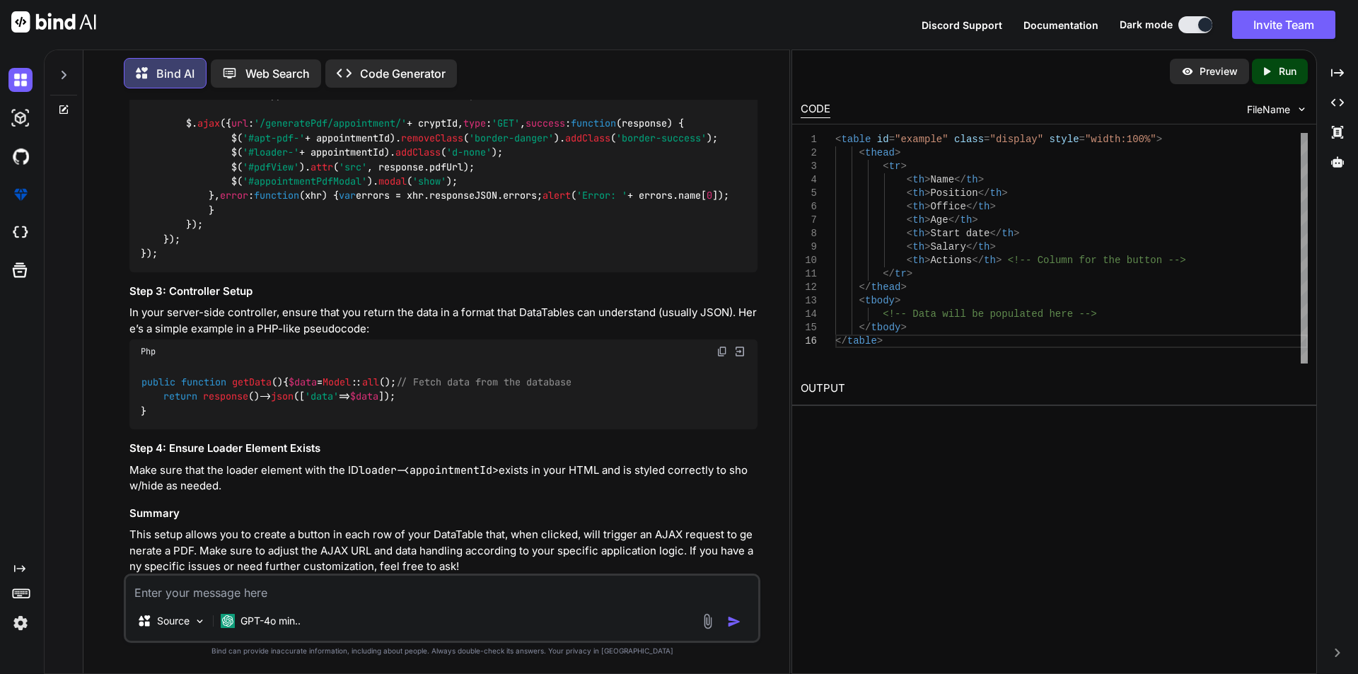
drag, startPoint x: 163, startPoint y: 326, endPoint x: 321, endPoint y: 337, distance: 158.0
click at [321, 261] on code "$( document ). ready ( function ( ) { $( '#example' ). DataTable ({ ajax : '/yo…" at bounding box center [443, 51] width 605 height 419
copy code "$( '#example tbody' ). on ( 'click' , '.generateAptPdf' , function ( event ) { …"
